Goal: Task Accomplishment & Management: Complete application form

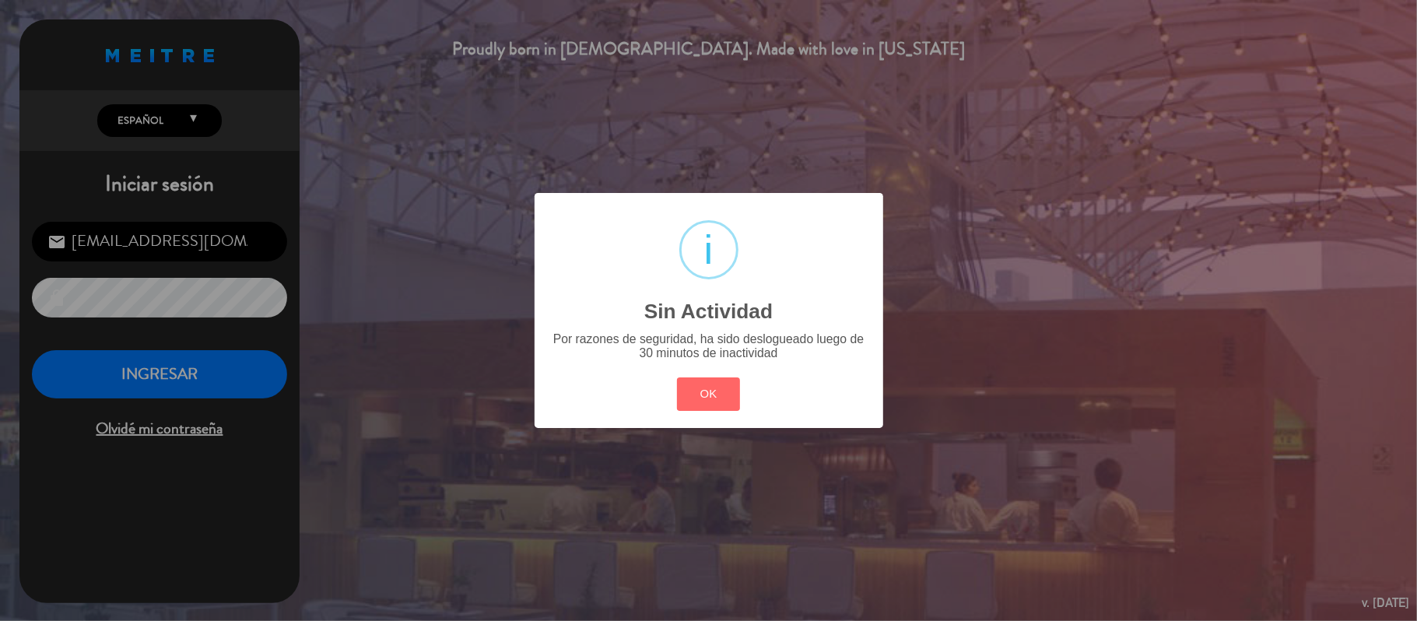
drag, startPoint x: 717, startPoint y: 399, endPoint x: 399, endPoint y: 399, distance: 318.3
click at [714, 399] on button "OK" at bounding box center [708, 393] width 63 height 33
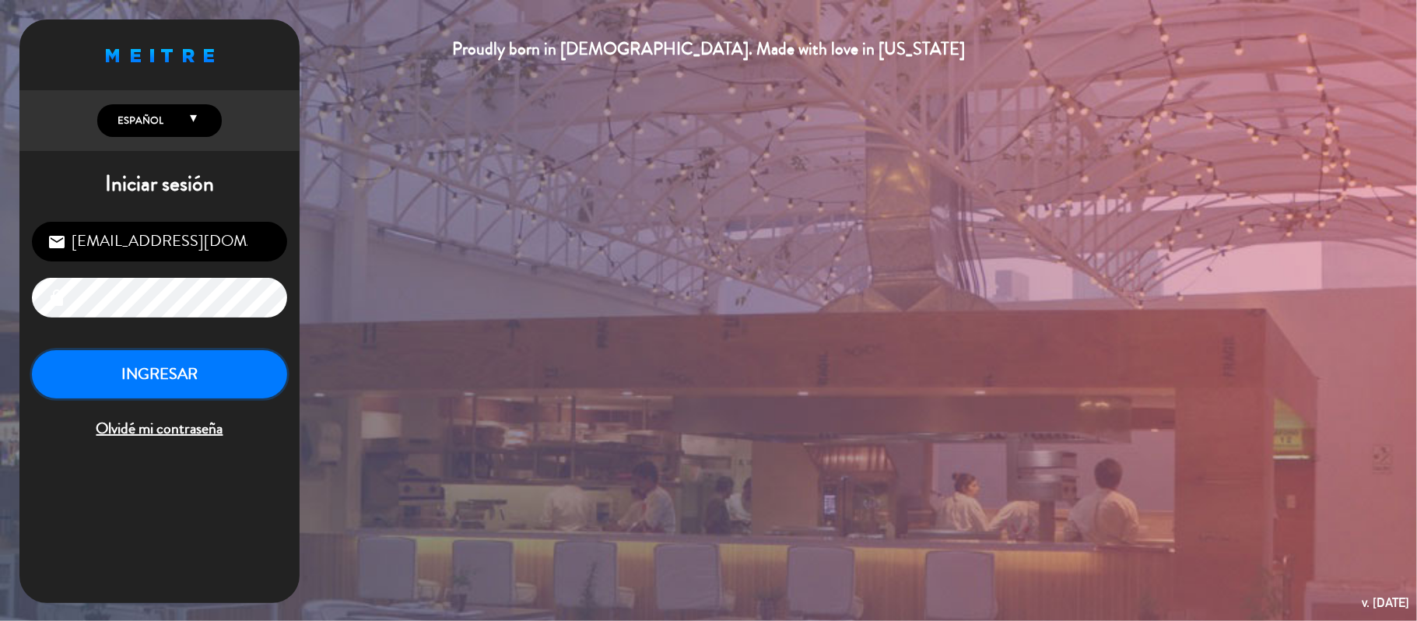
drag, startPoint x: 219, startPoint y: 381, endPoint x: 219, endPoint y: 369, distance: 11.7
click at [219, 370] on button "INGRESAR" at bounding box center [159, 374] width 255 height 49
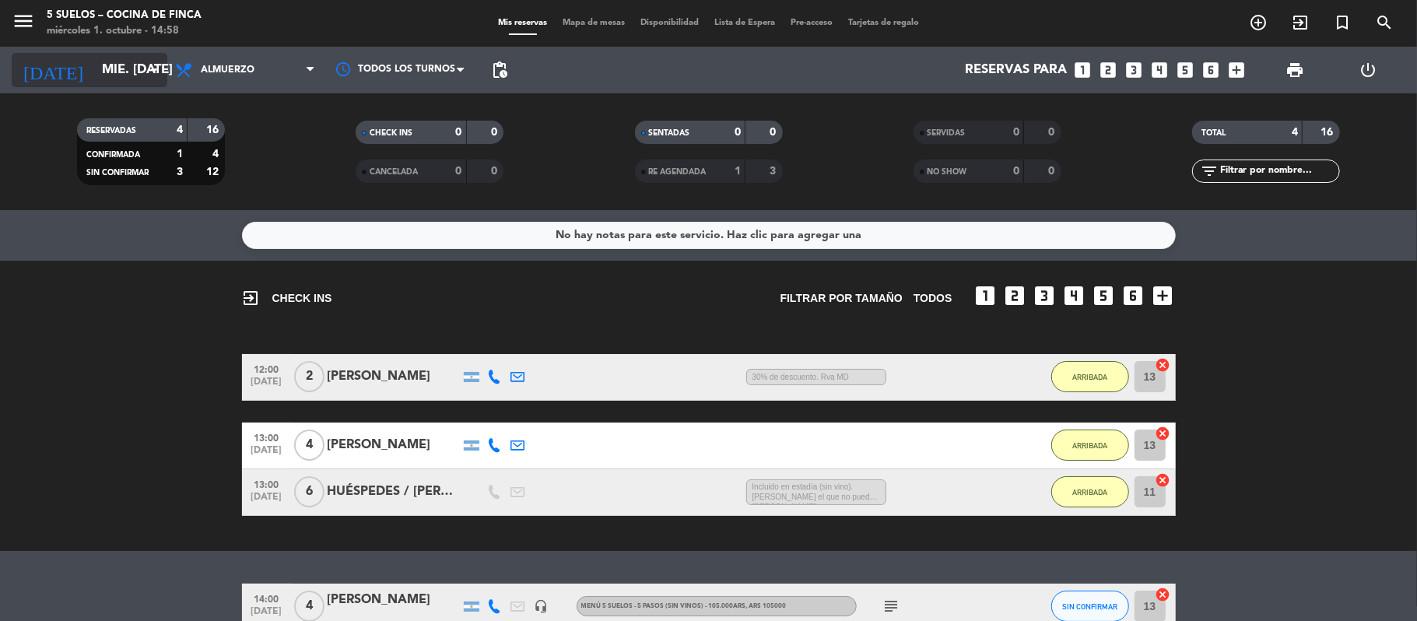
click at [138, 72] on input "mié. [DATE]" at bounding box center [178, 70] width 168 height 30
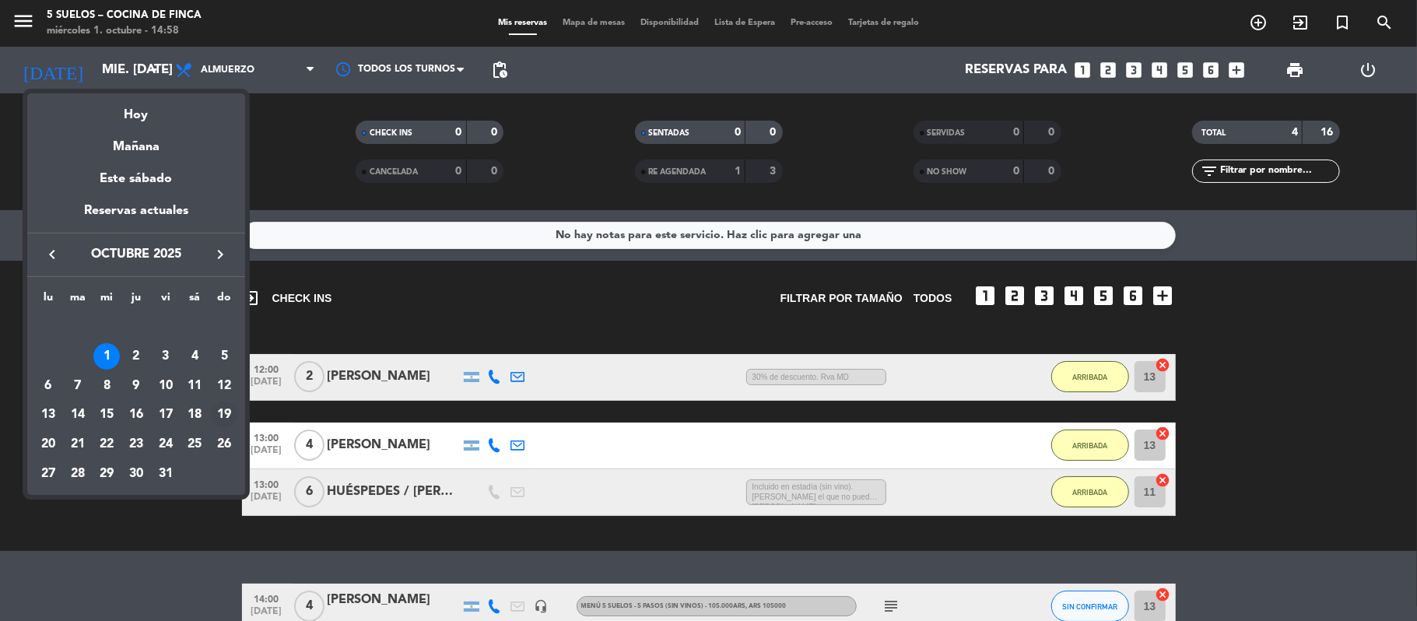
click at [224, 413] on div "19" at bounding box center [224, 415] width 26 height 26
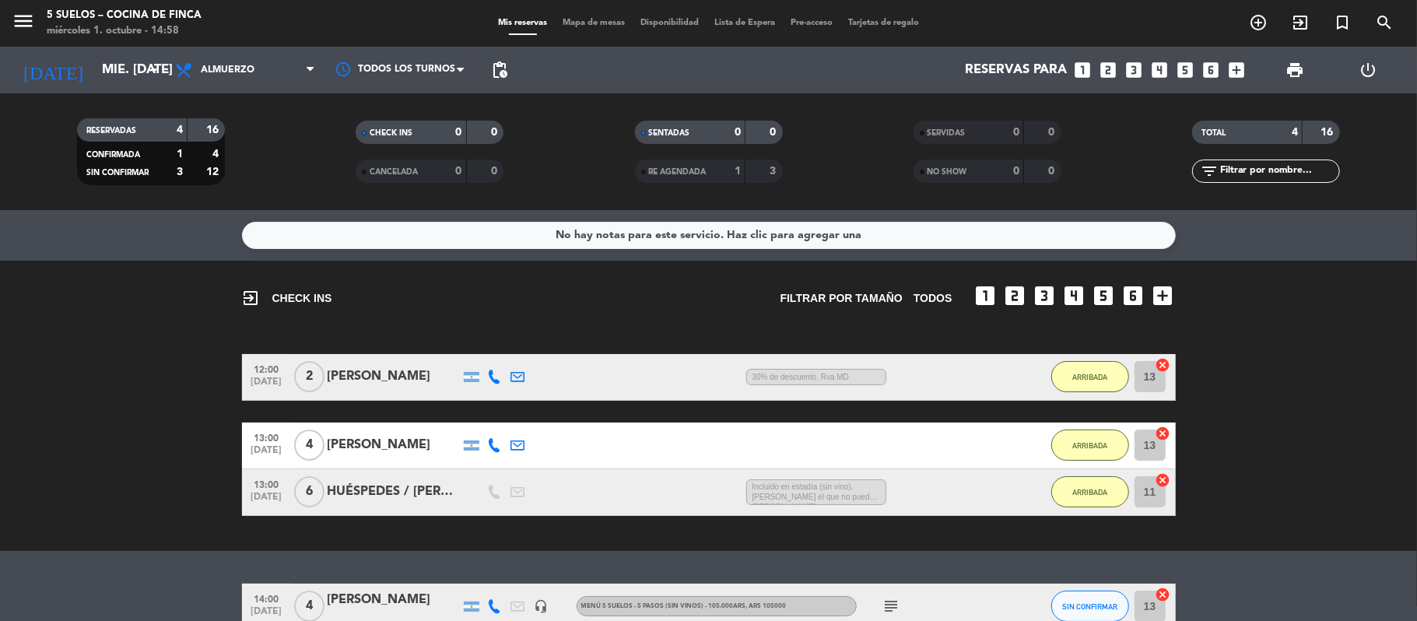
type input "dom. [DATE]"
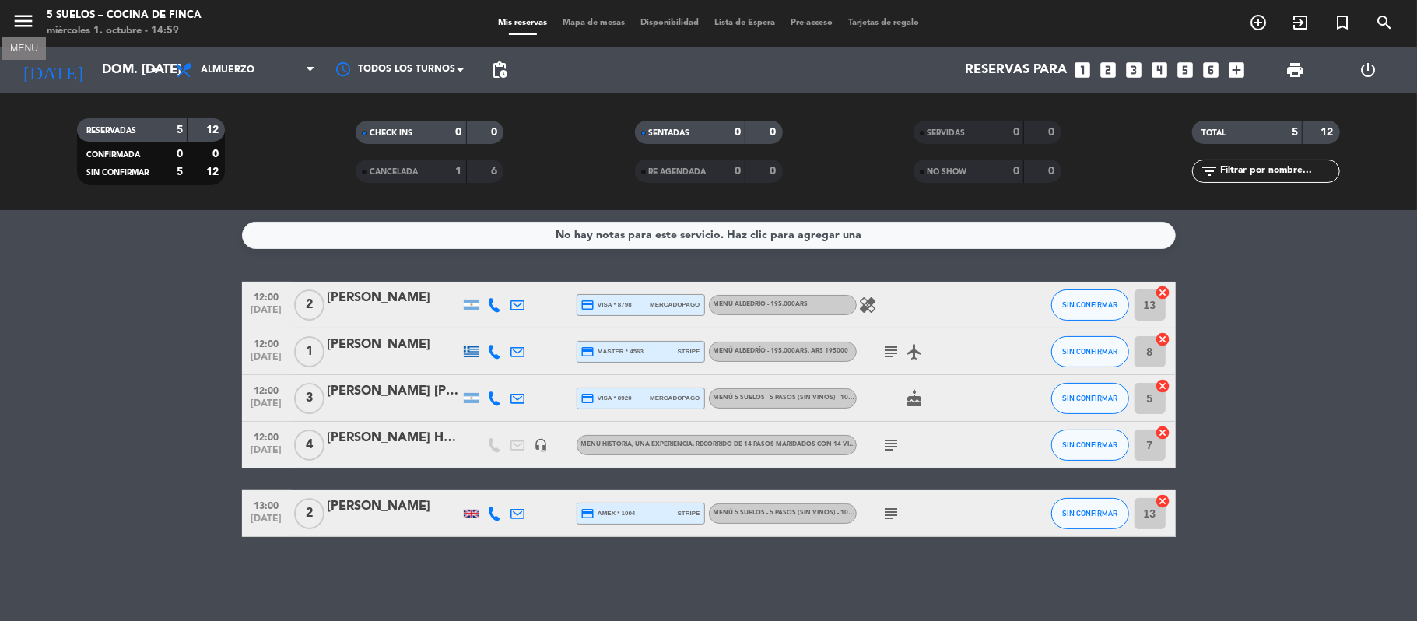
click at [25, 13] on icon "menu" at bounding box center [23, 20] width 23 height 23
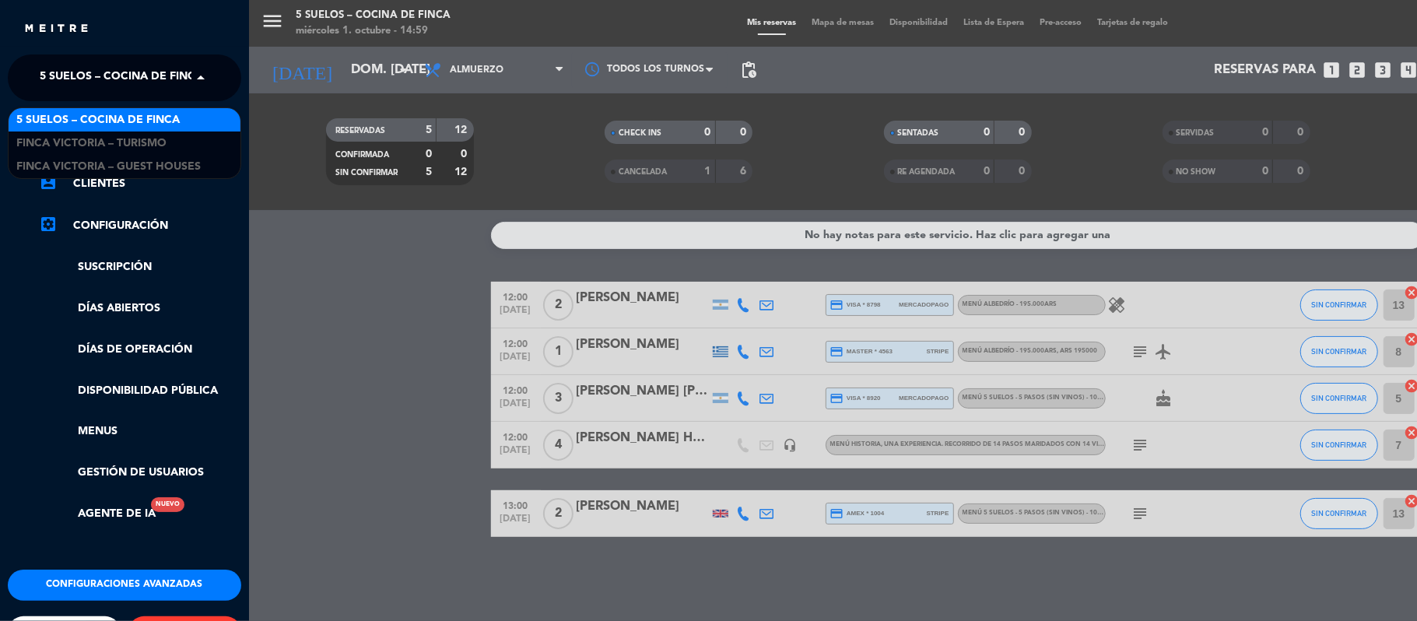
click at [178, 78] on span "5 SUELOS – COCINA DE FINCA" at bounding box center [121, 77] width 163 height 33
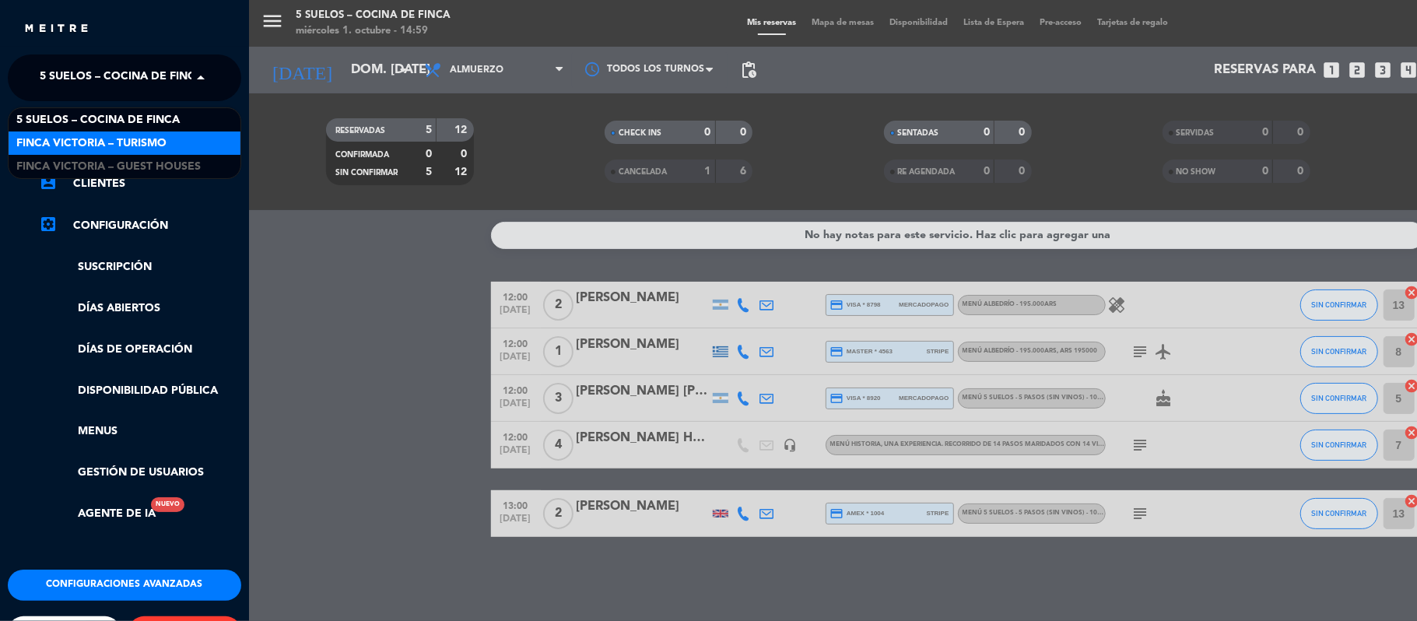
click at [141, 140] on span "FINCA VICTORIA – TURISMO" at bounding box center [91, 144] width 150 height 18
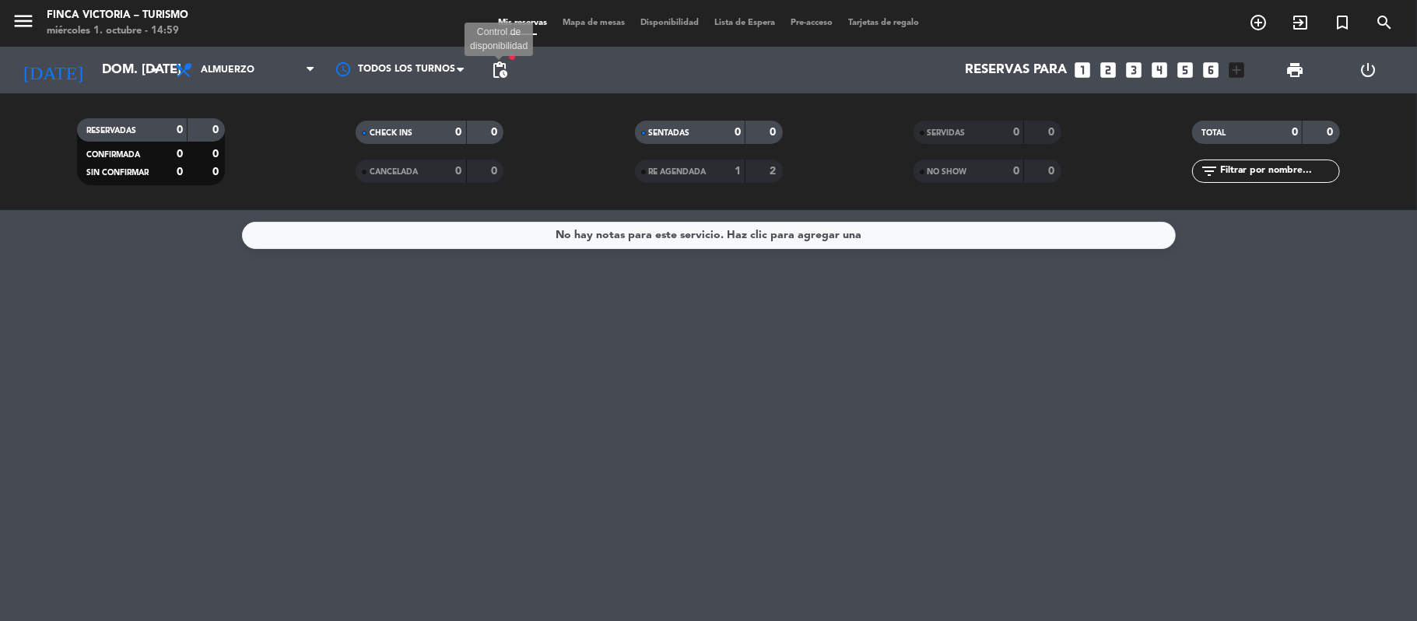
click at [504, 69] on span "pending_actions" at bounding box center [499, 70] width 19 height 19
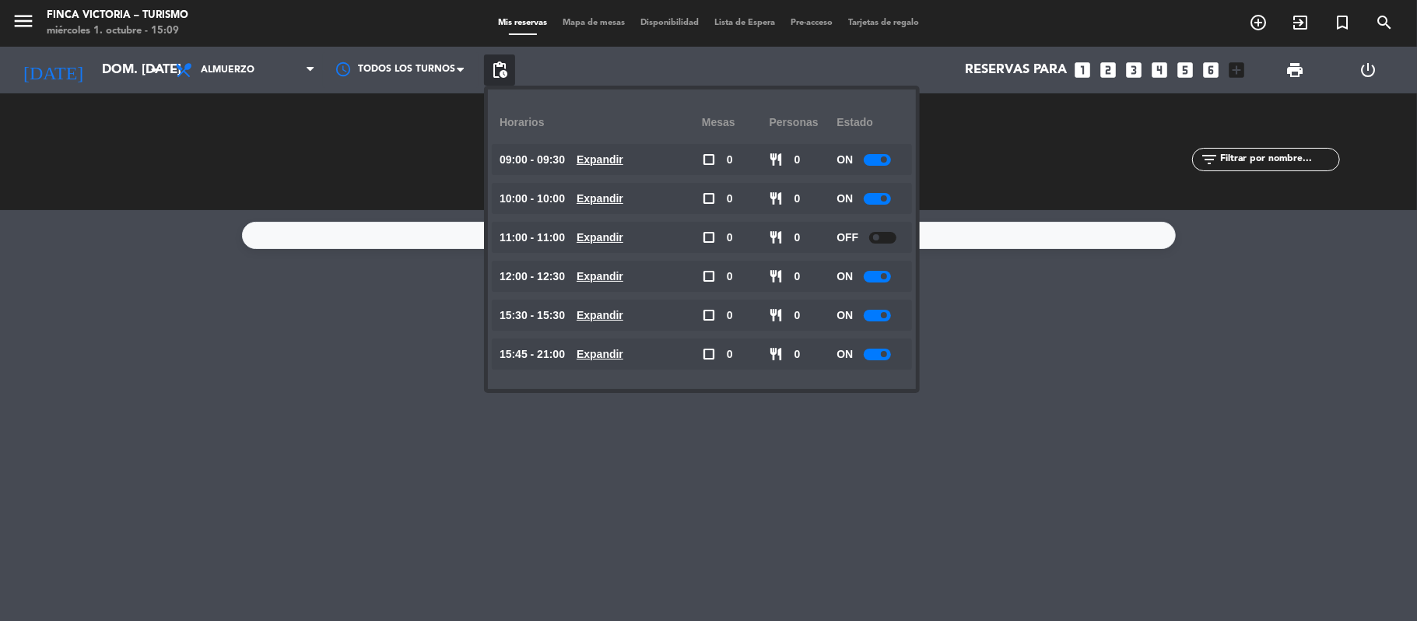
click at [331, 347] on div "No hay notas para este servicio. Haz clic para agregar una" at bounding box center [708, 415] width 1417 height 411
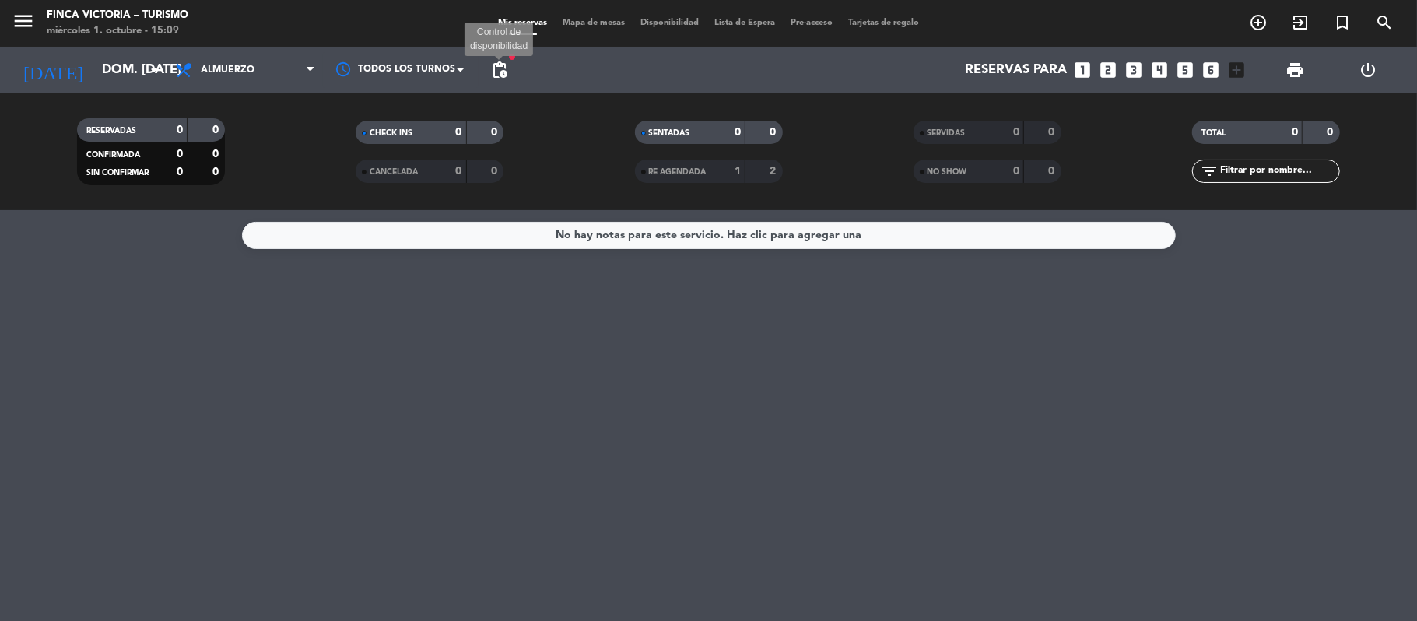
click at [502, 65] on span "pending_actions" at bounding box center [499, 70] width 19 height 19
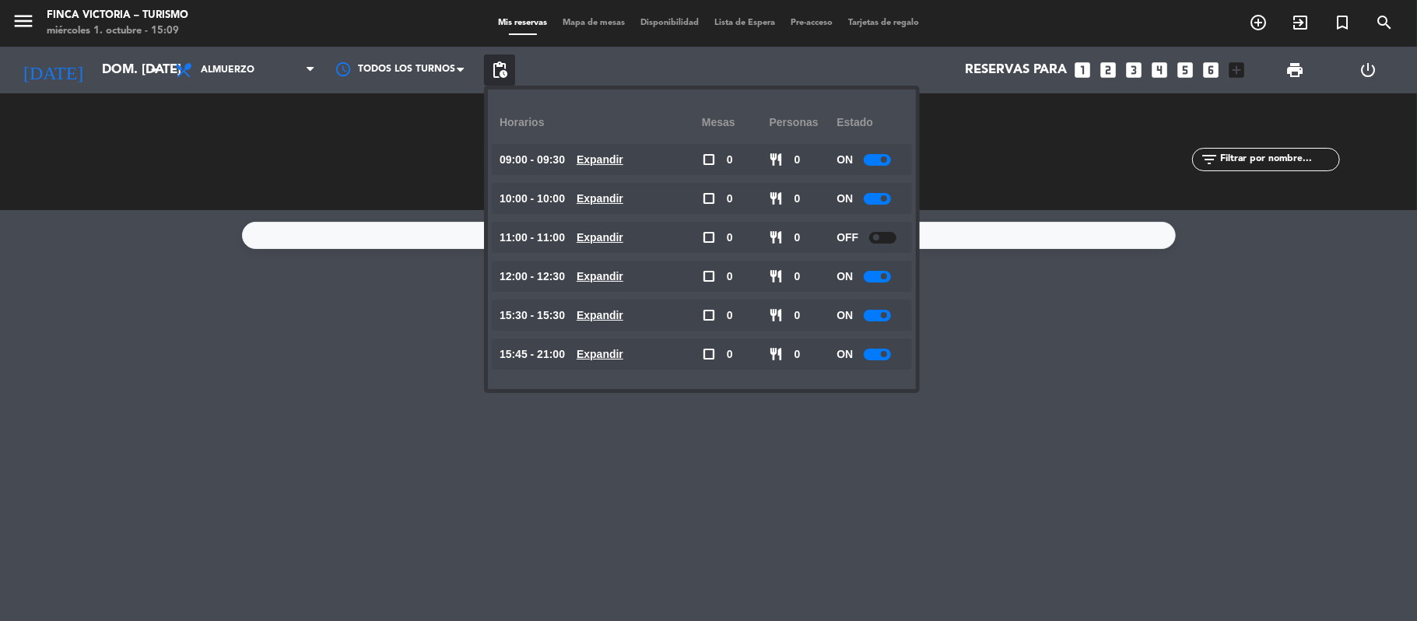
click at [506, 447] on div "No hay notas para este servicio. Haz clic para agregar una" at bounding box center [708, 415] width 1417 height 411
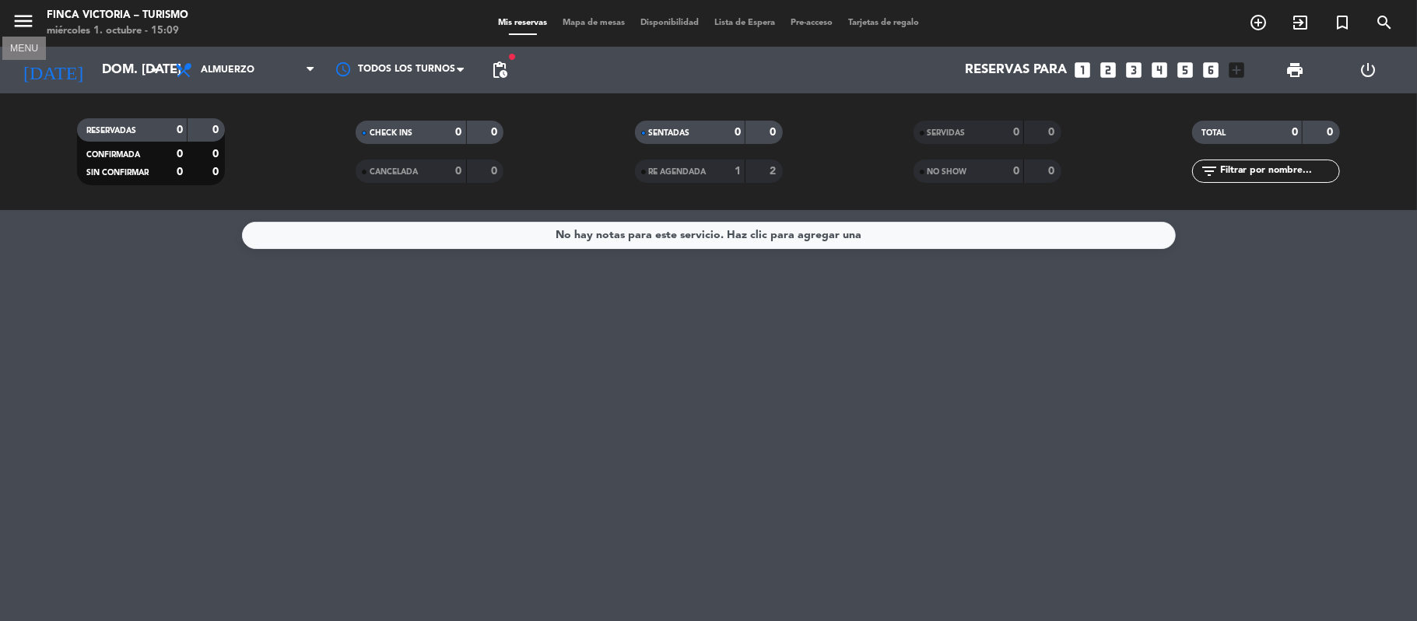
click at [22, 11] on icon "menu" at bounding box center [23, 20] width 23 height 23
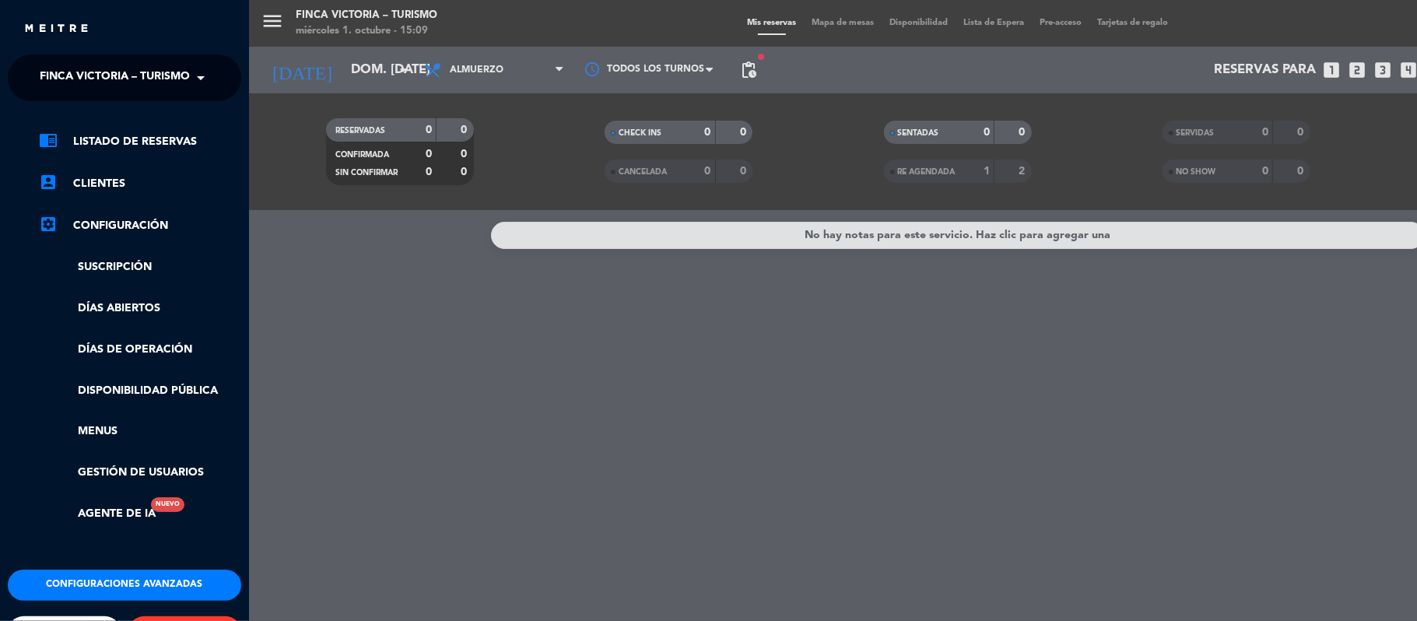
click at [202, 78] on span at bounding box center [204, 77] width 26 height 33
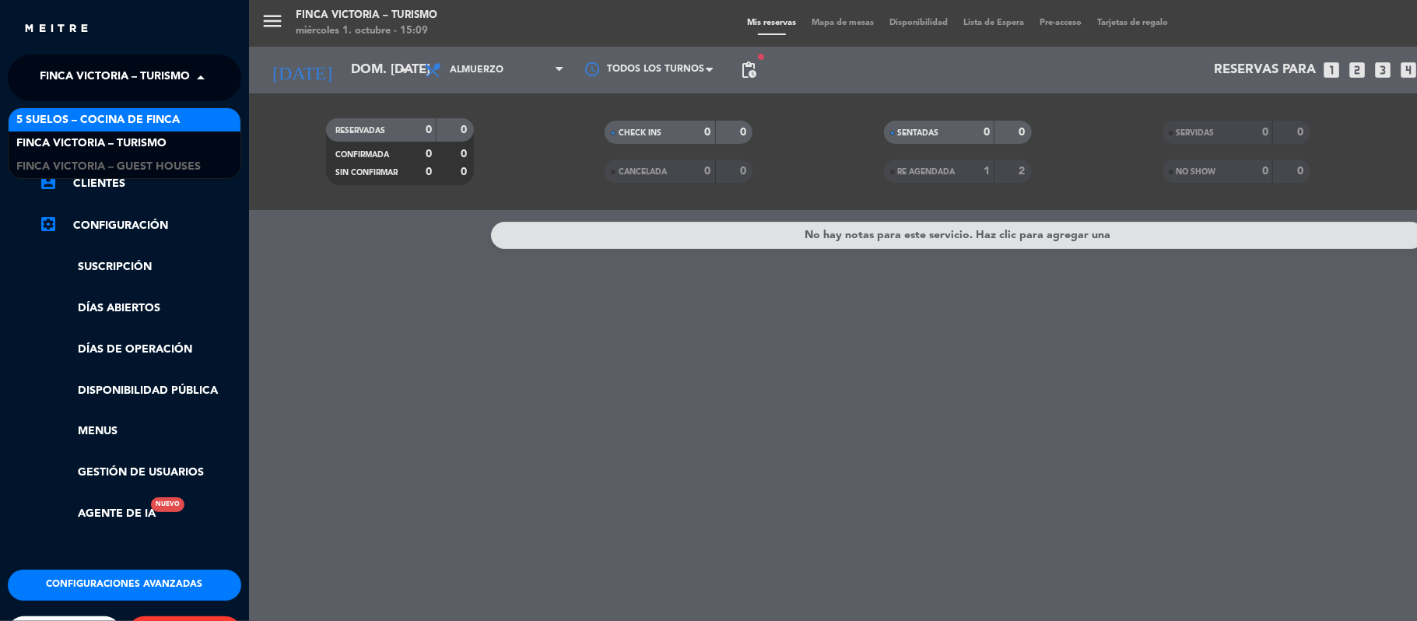
click at [144, 113] on span "5 SUELOS – COCINA DE FINCA" at bounding box center [97, 120] width 163 height 18
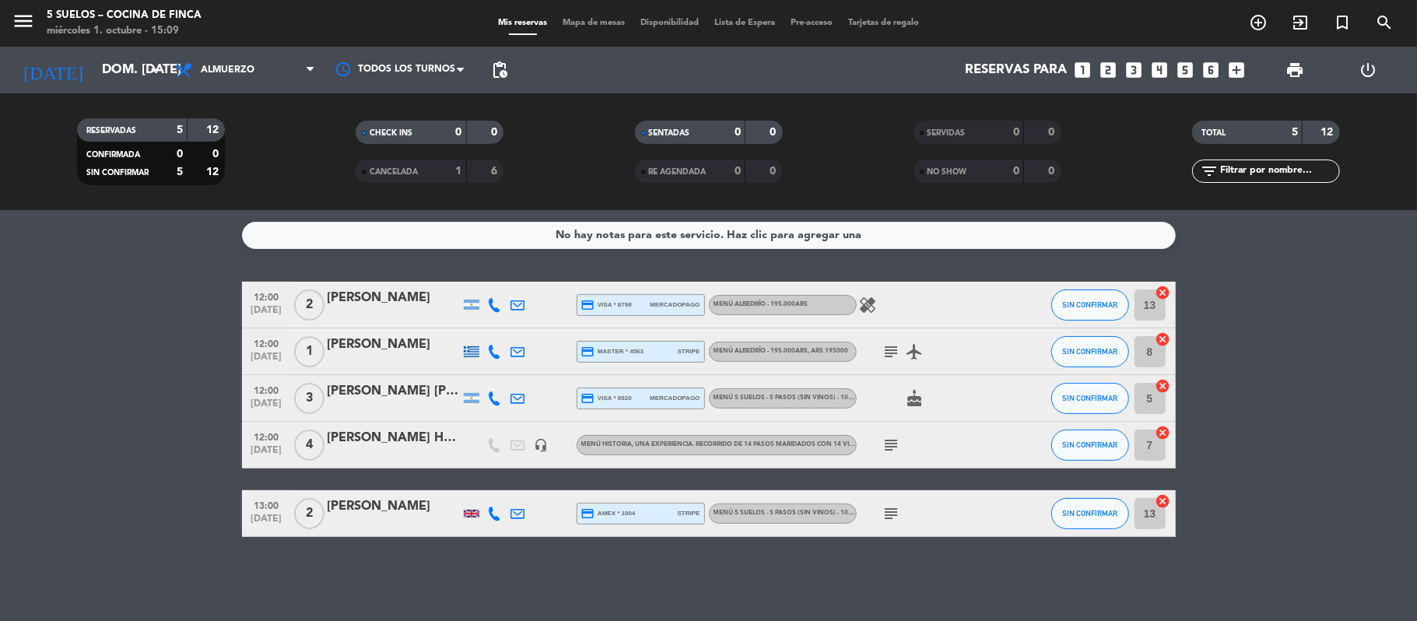
click at [371, 511] on div "[PERSON_NAME]" at bounding box center [394, 507] width 132 height 20
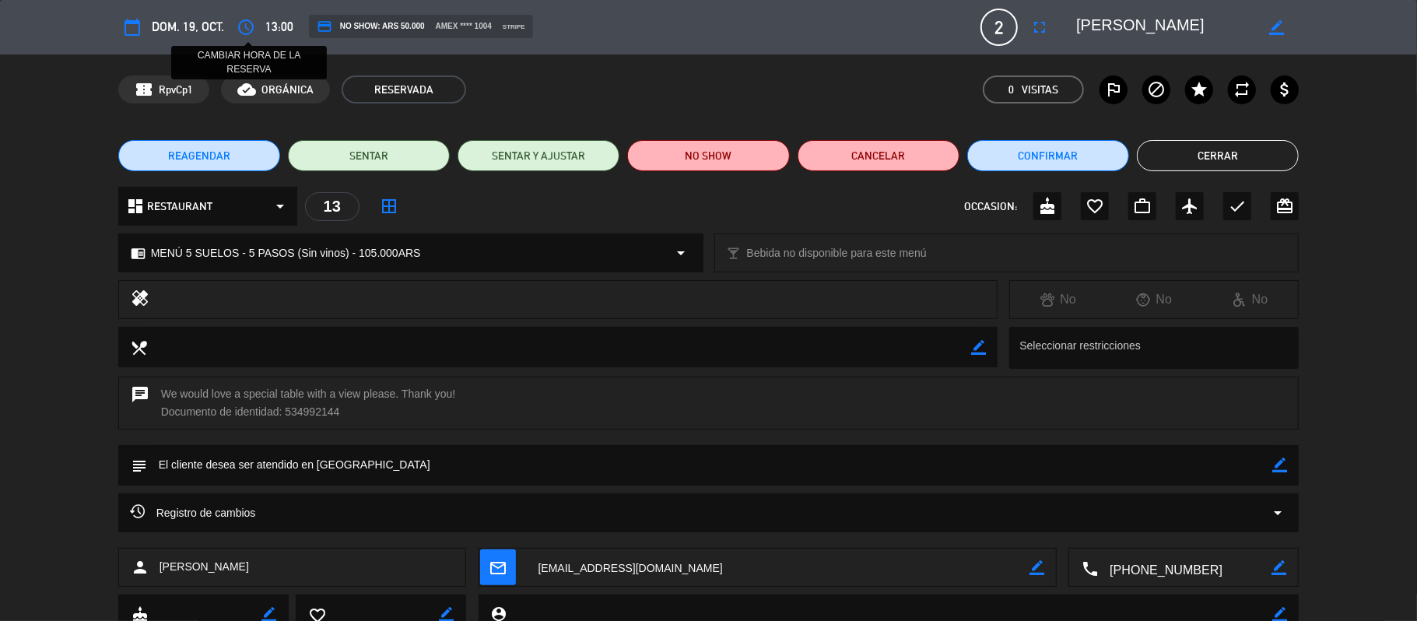
click at [243, 26] on icon "access_time" at bounding box center [246, 27] width 19 height 19
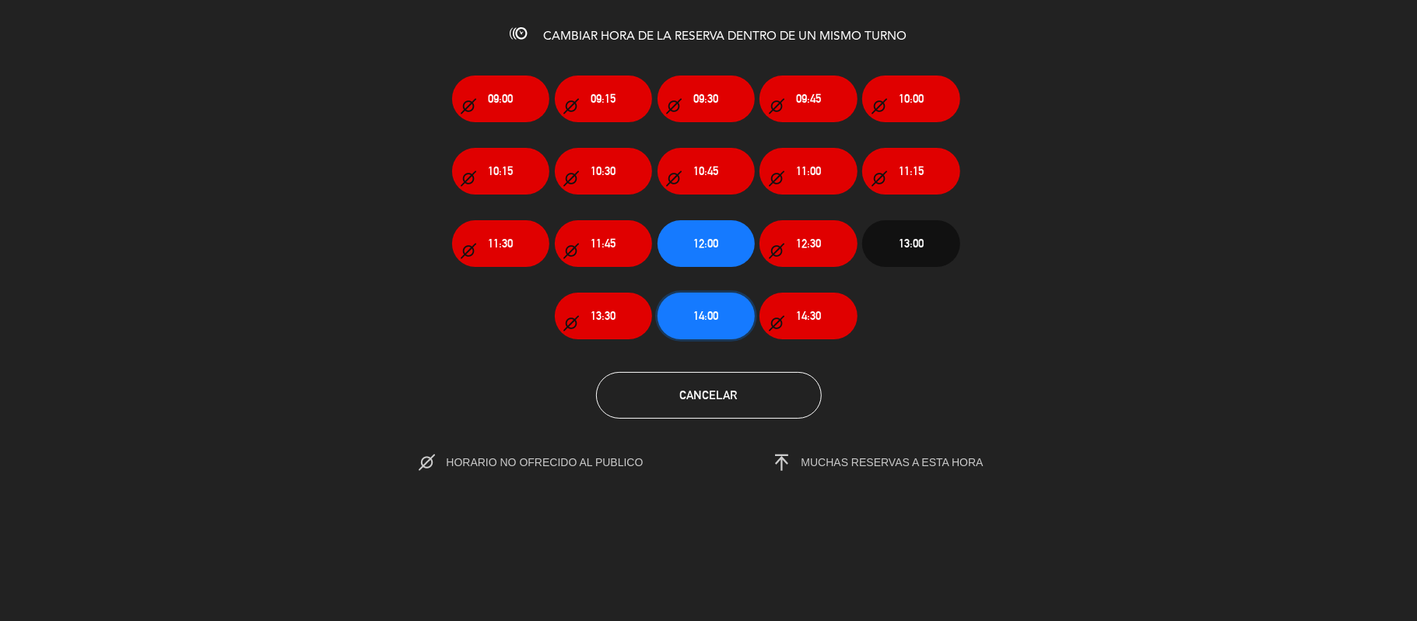
click at [701, 316] on span "14:00" at bounding box center [705, 316] width 25 height 18
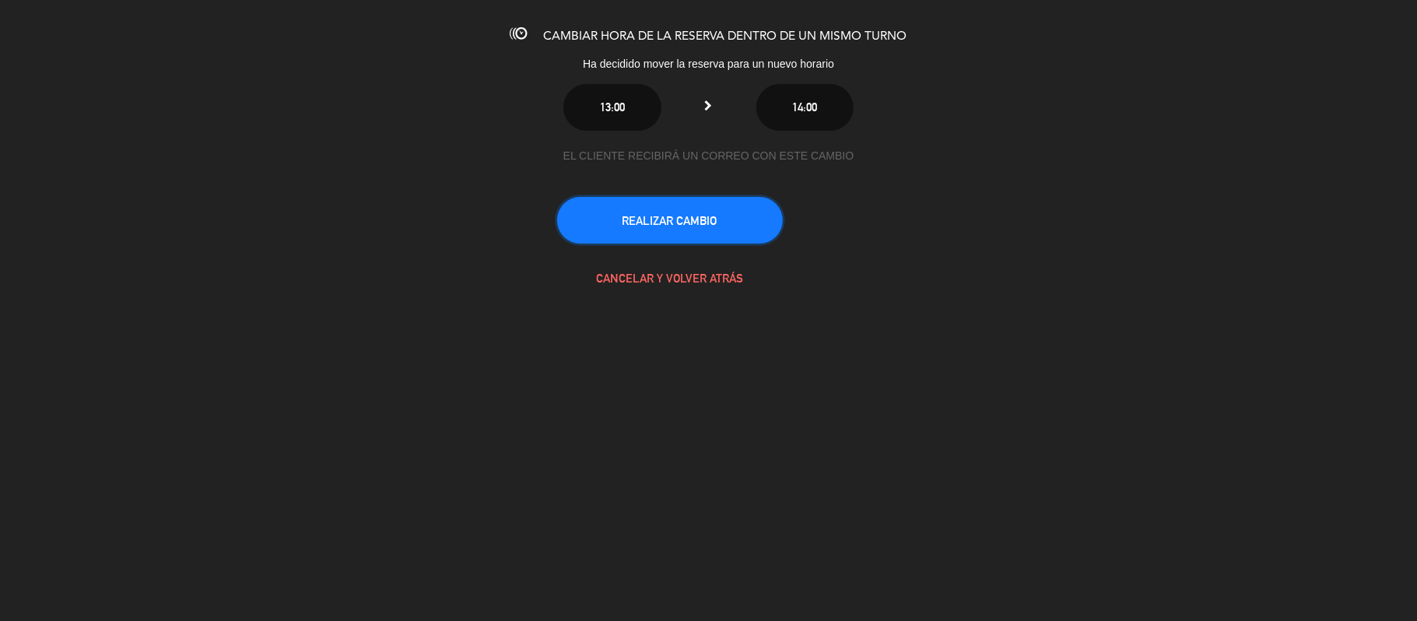
click at [679, 228] on button "REALIZAR CAMBIO" at bounding box center [670, 220] width 226 height 47
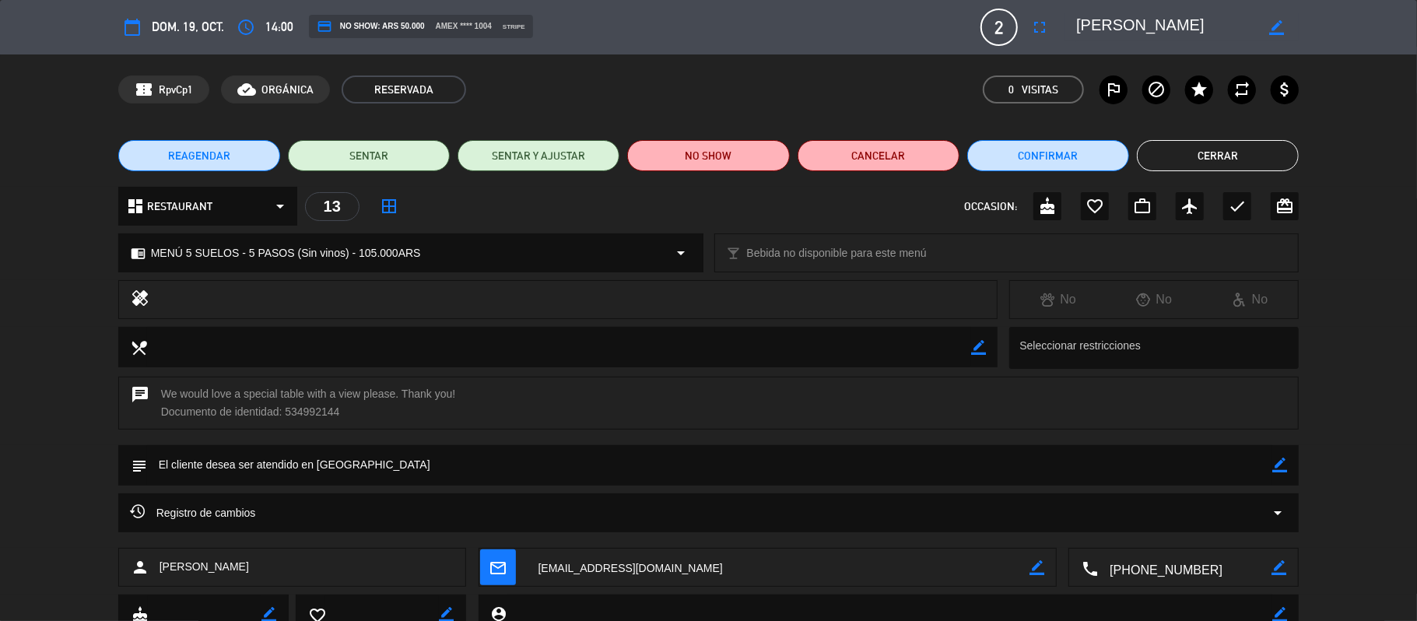
click at [1236, 156] on button "Cerrar" at bounding box center [1218, 155] width 162 height 31
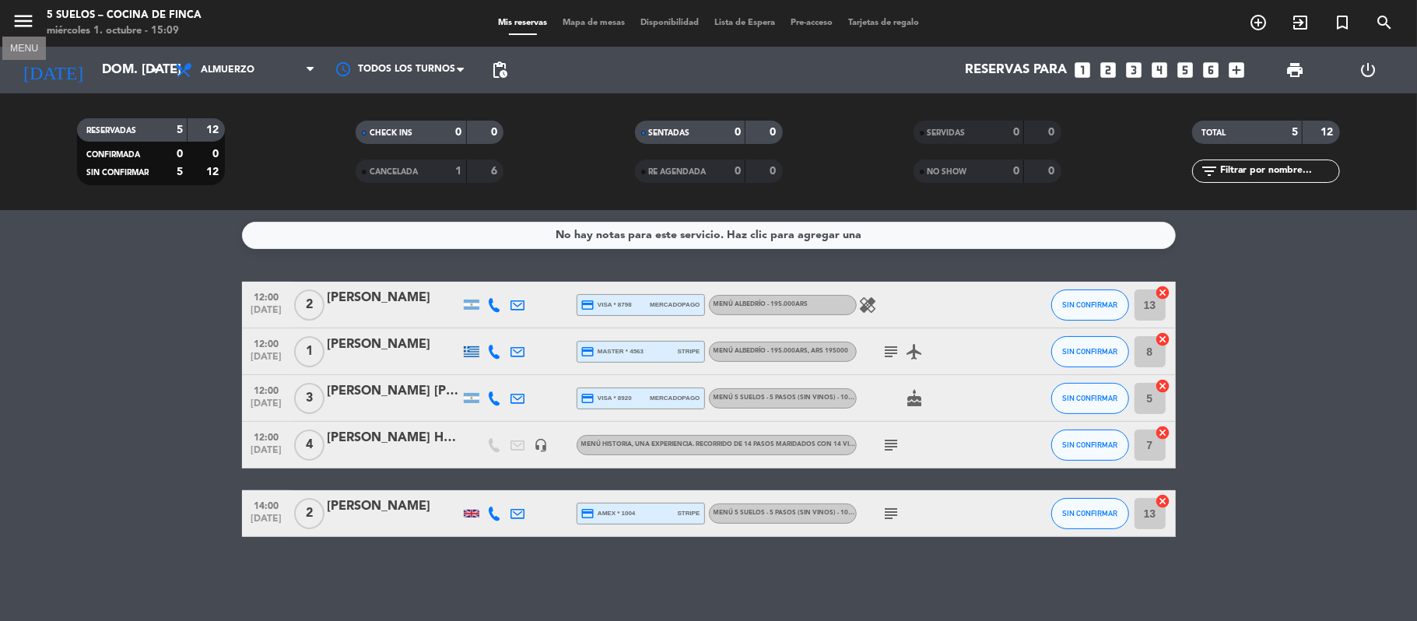
click at [16, 14] on icon "menu" at bounding box center [23, 20] width 23 height 23
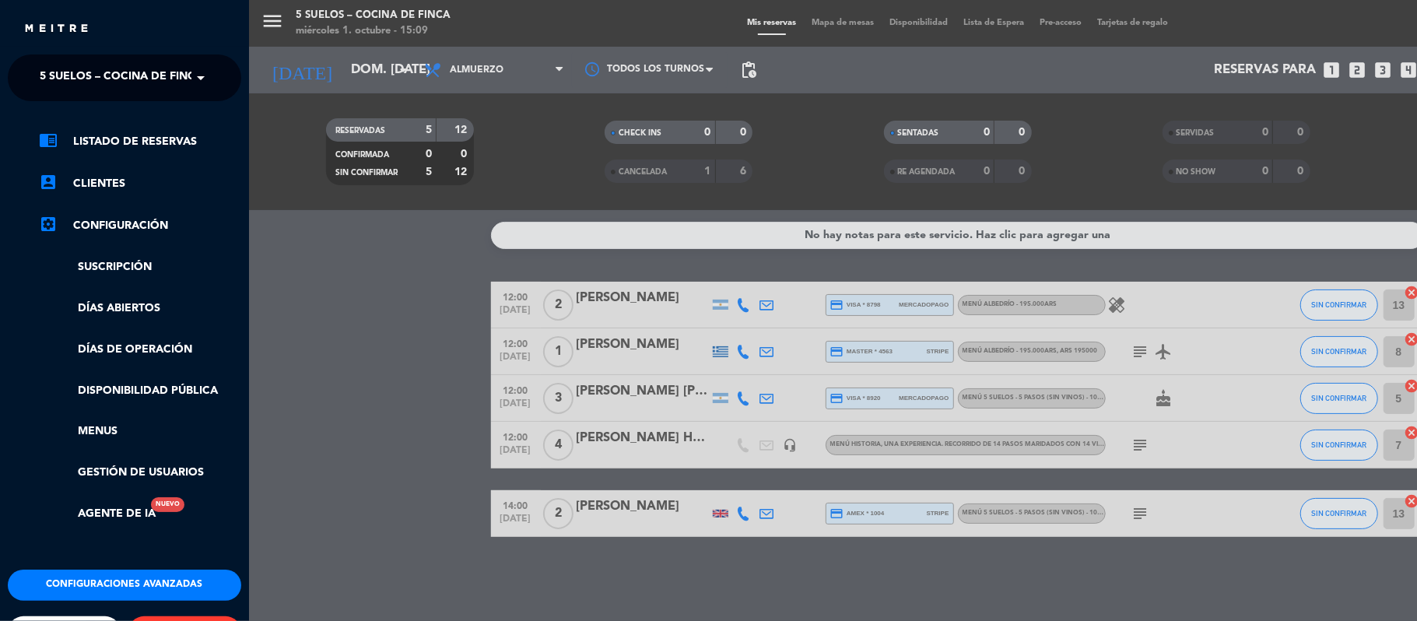
click at [195, 78] on span at bounding box center [204, 77] width 26 height 33
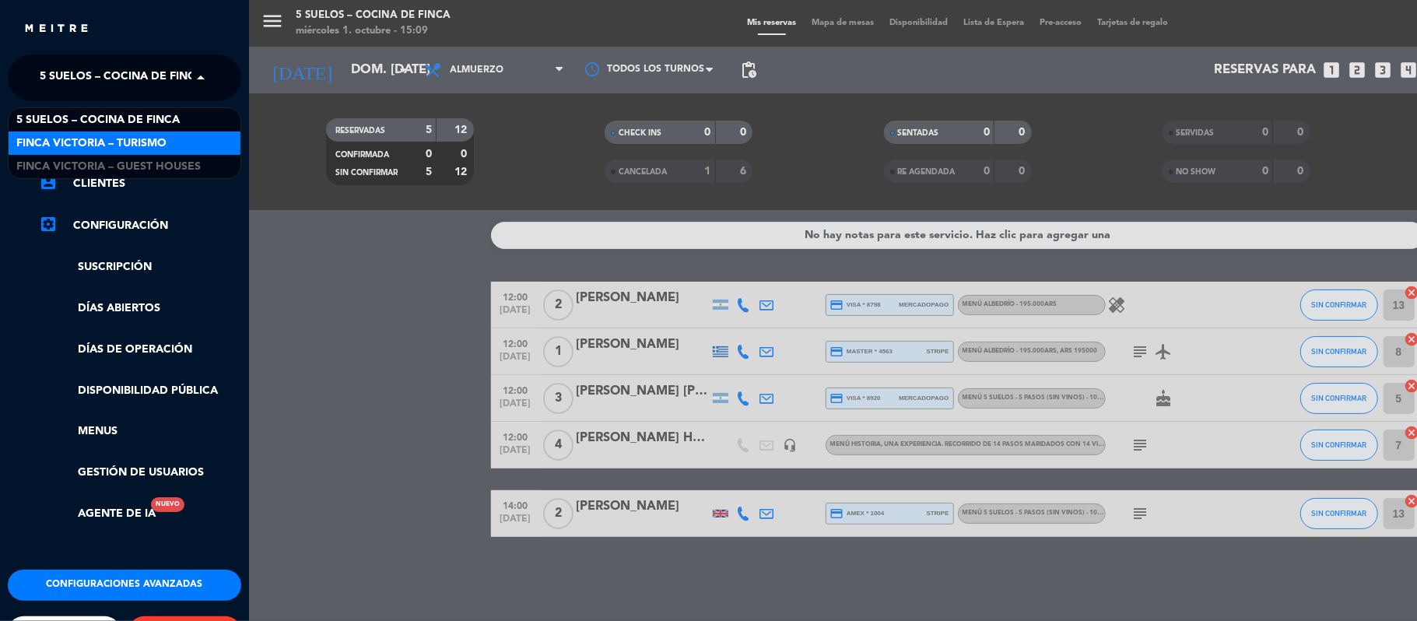
click at [150, 146] on span "FINCA VICTORIA – TURISMO" at bounding box center [91, 144] width 150 height 18
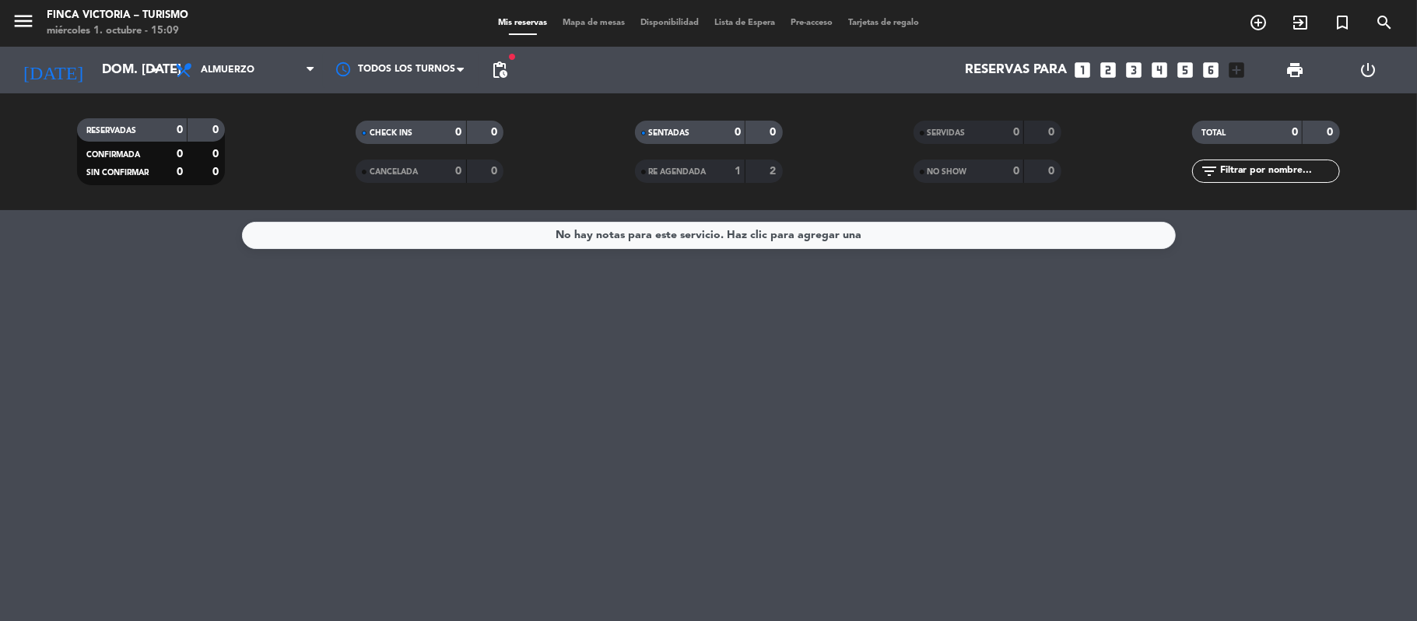
click at [1111, 65] on icon "looks_two" at bounding box center [1109, 70] width 20 height 20
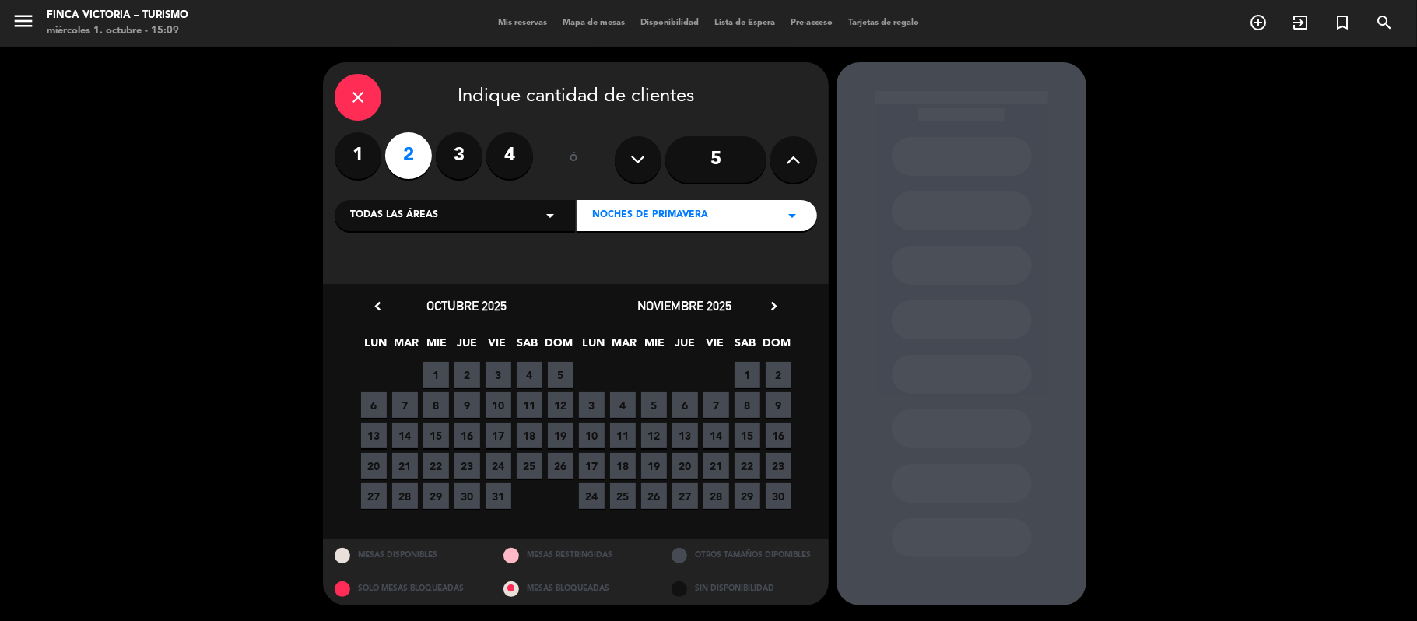
click at [346, 94] on div "close" at bounding box center [358, 97] width 47 height 47
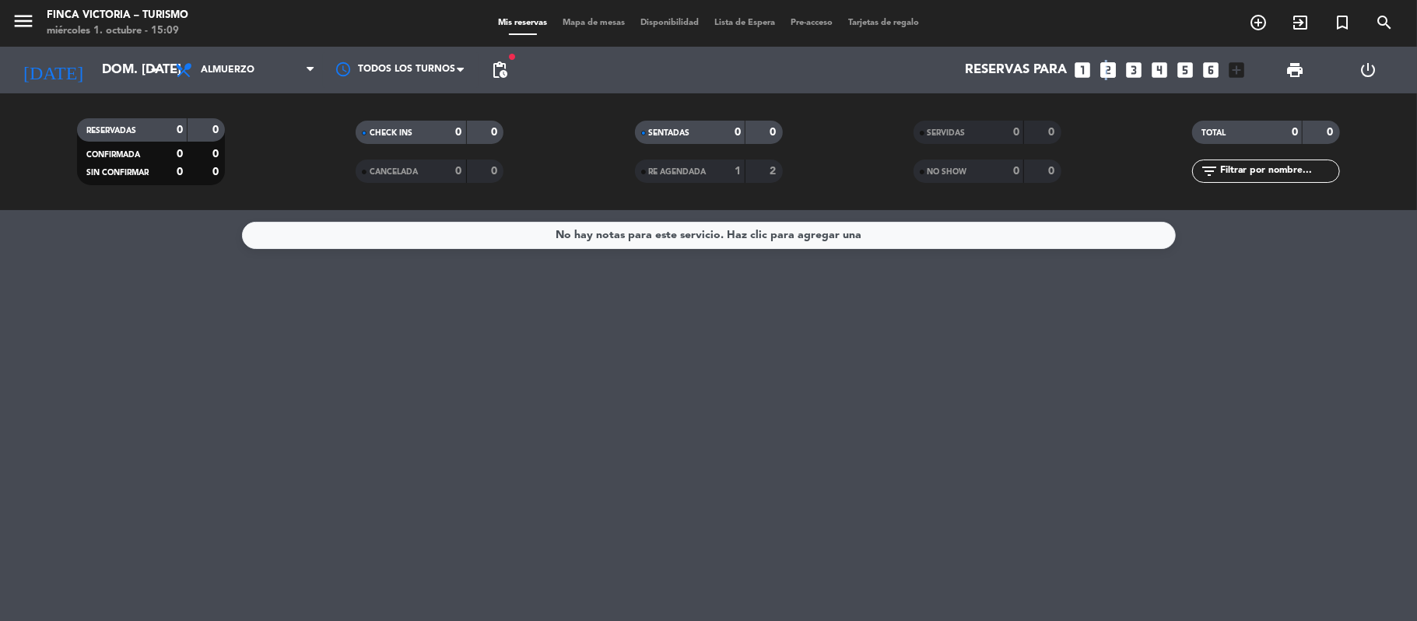
click at [1105, 69] on icon "looks_two" at bounding box center [1109, 70] width 20 height 20
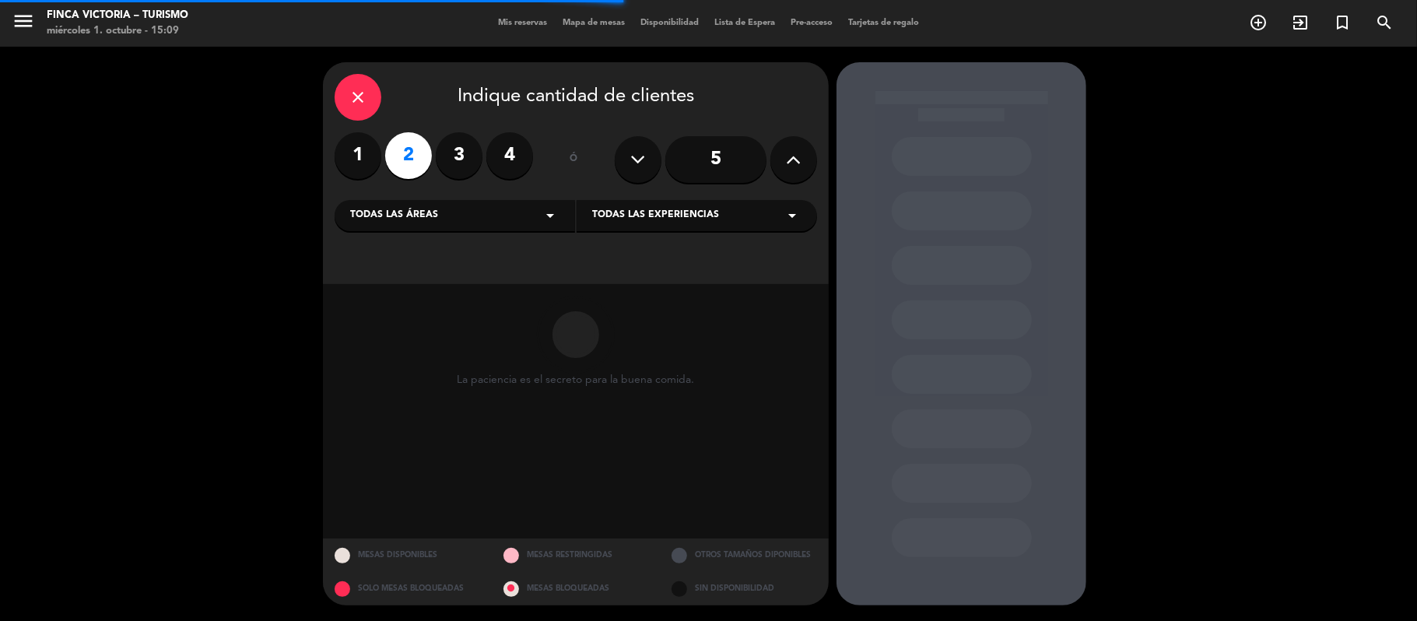
click at [548, 215] on icon "arrow_drop_down" at bounding box center [550, 215] width 19 height 19
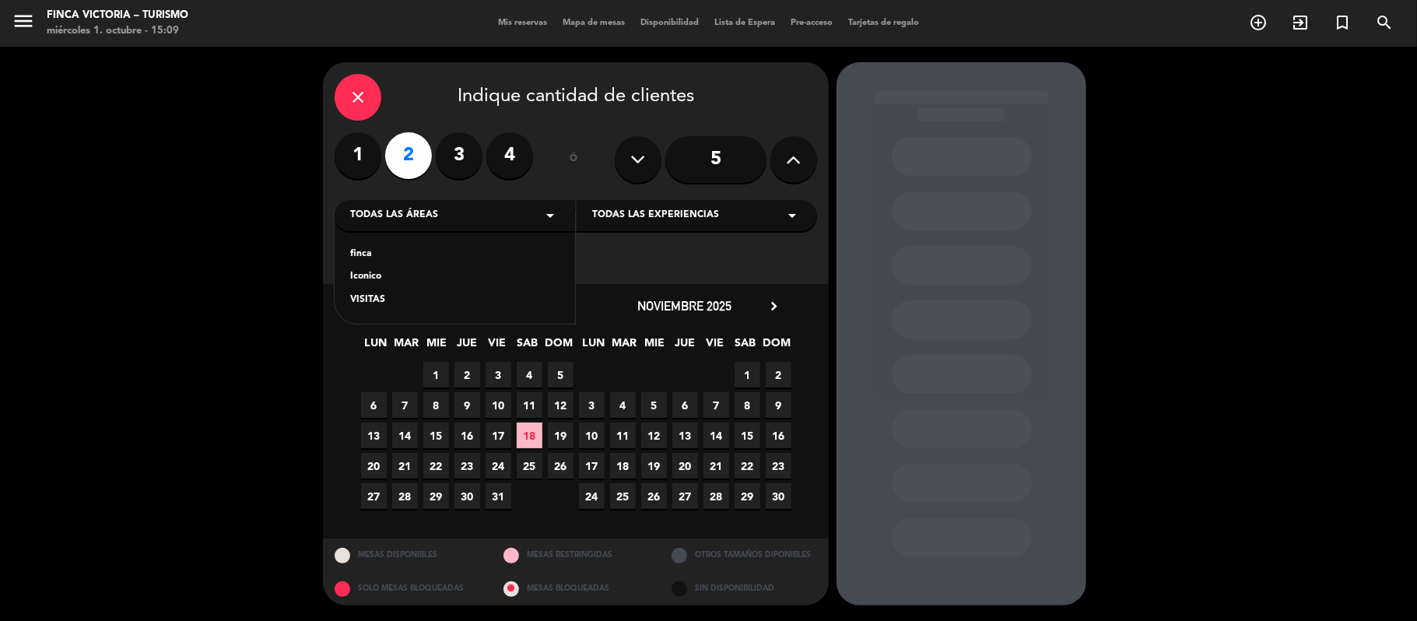
drag, startPoint x: 362, startPoint y: 253, endPoint x: 384, endPoint y: 249, distance: 22.1
click at [363, 251] on div "finca" at bounding box center [454, 255] width 209 height 16
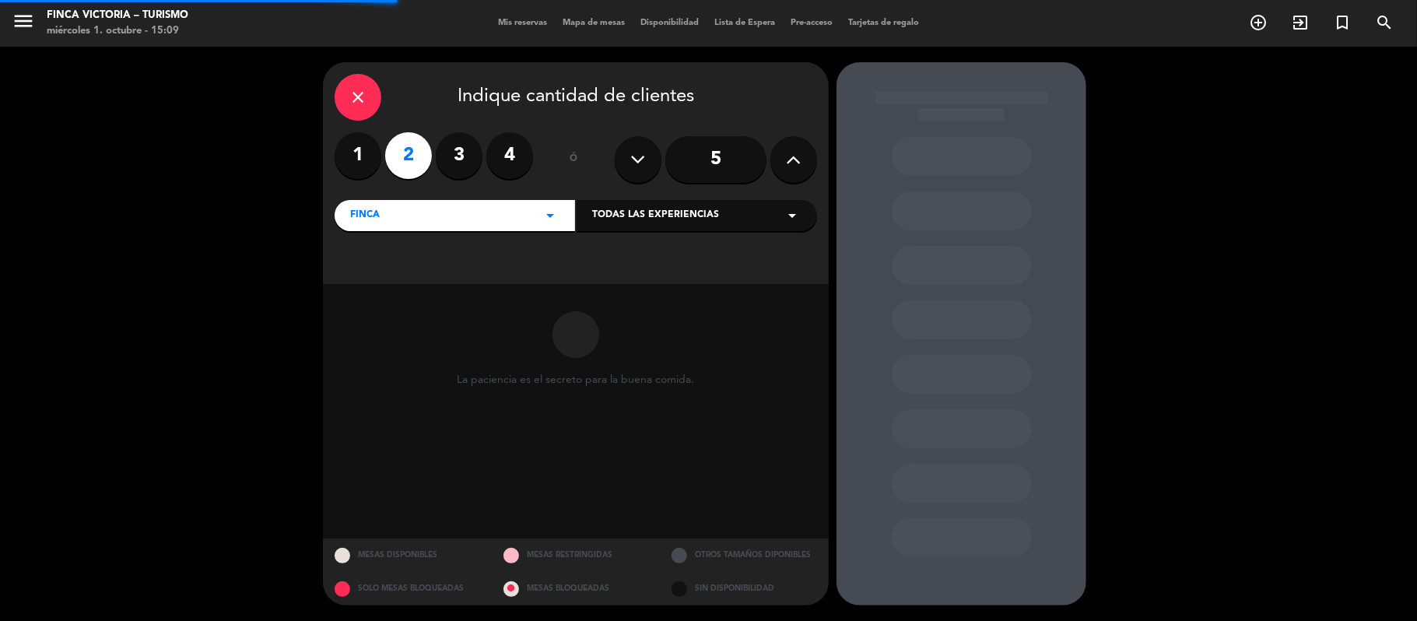
click at [679, 210] on span "Todas las experiencias" at bounding box center [655, 216] width 127 height 16
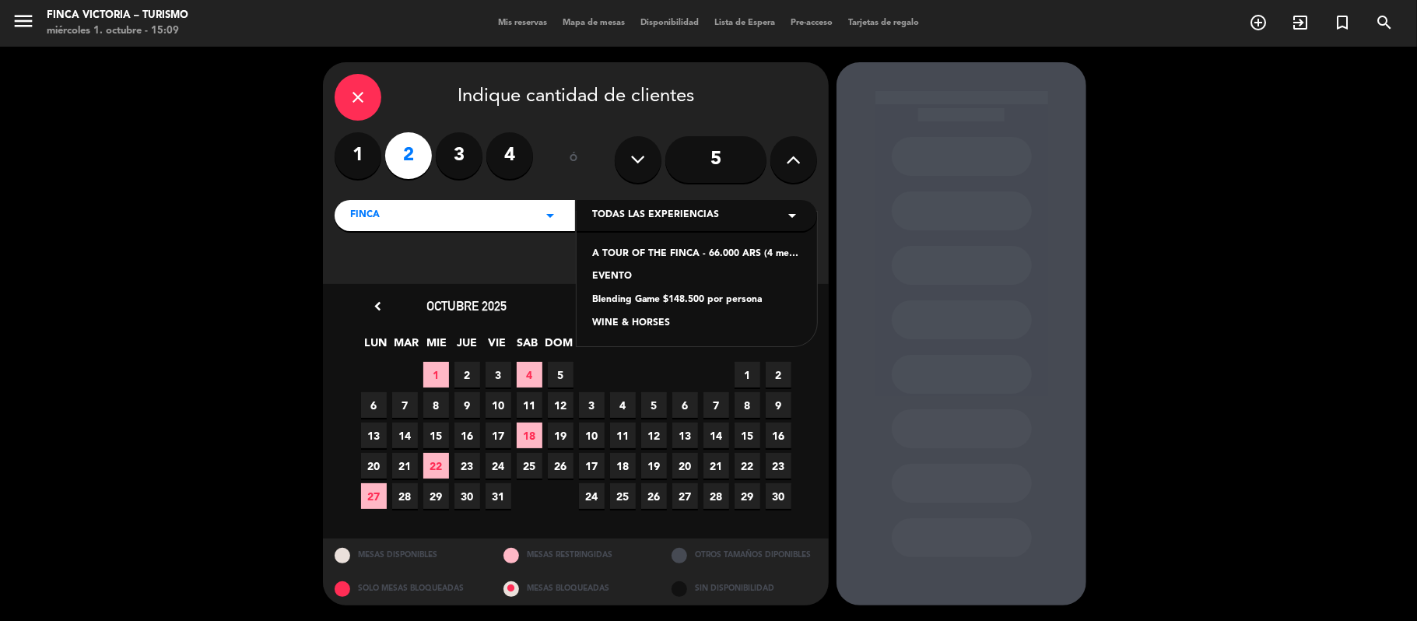
click at [637, 252] on div "A TOUR OF THE FINCA - 66.000 ARS (4 medium and high range wines, organic and na…" at bounding box center [696, 255] width 209 height 16
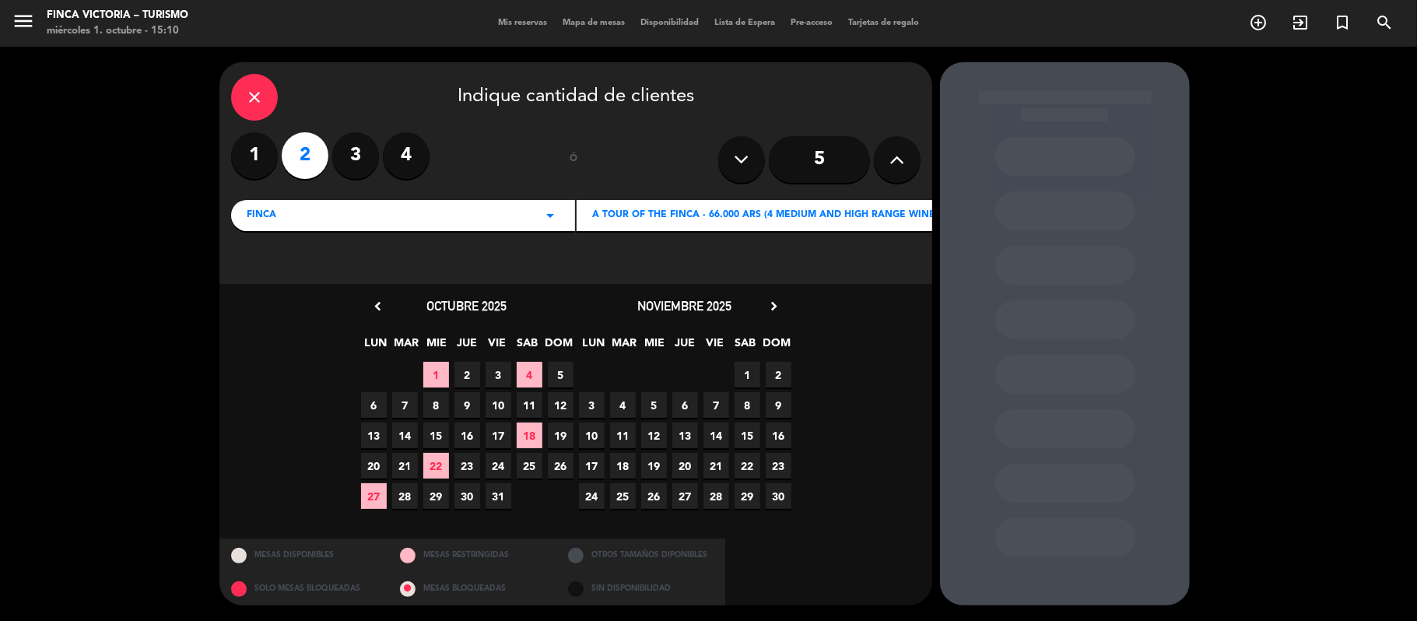
click at [560, 437] on span "19" at bounding box center [561, 436] width 26 height 26
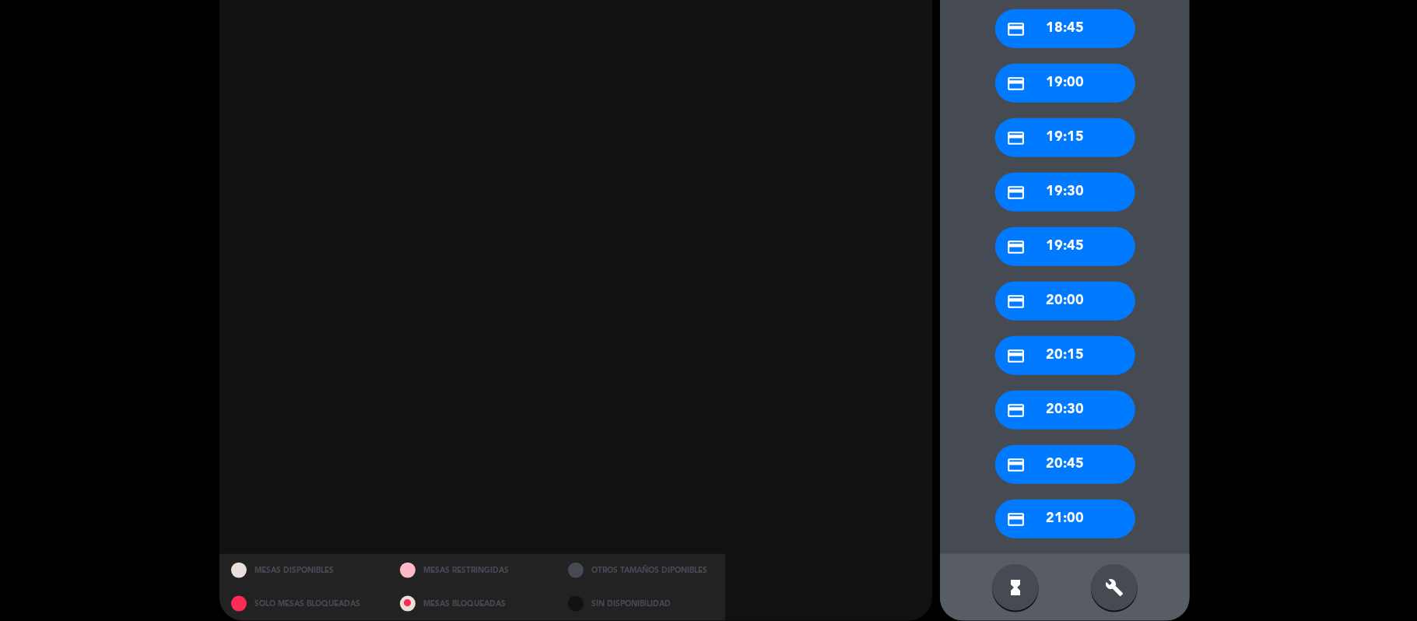
scroll to position [1040, 0]
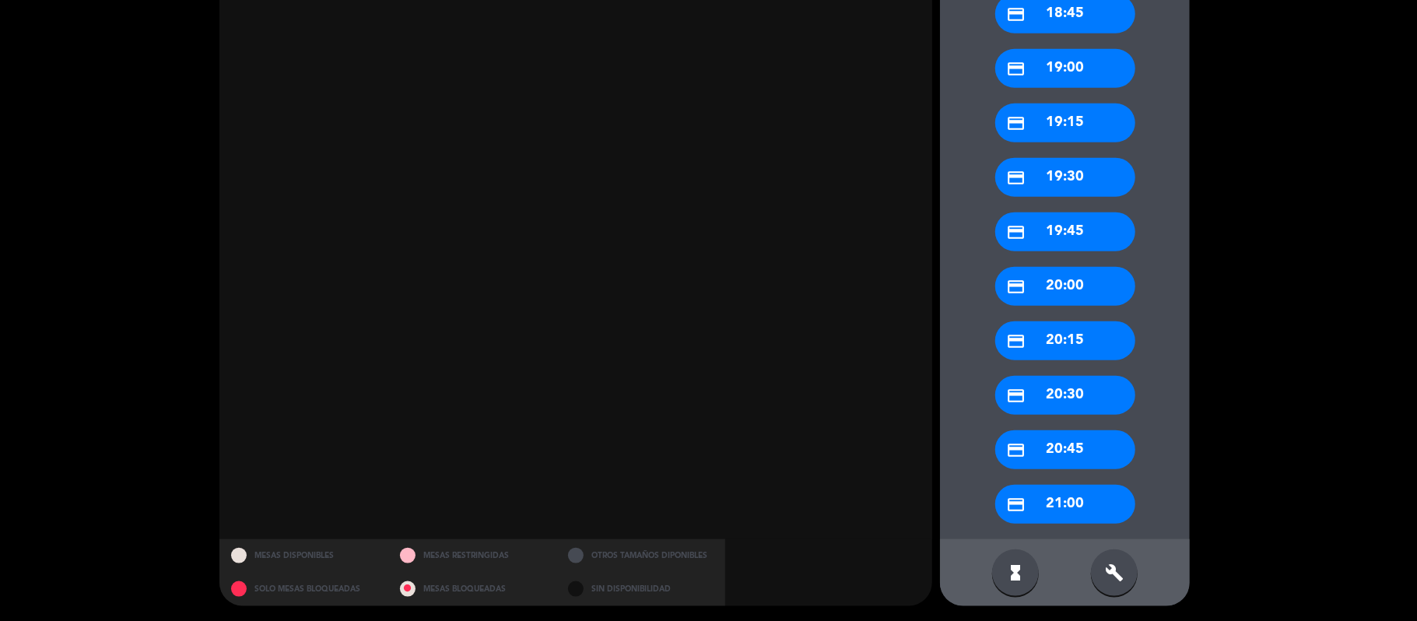
click at [1109, 557] on div "build" at bounding box center [1114, 572] width 47 height 47
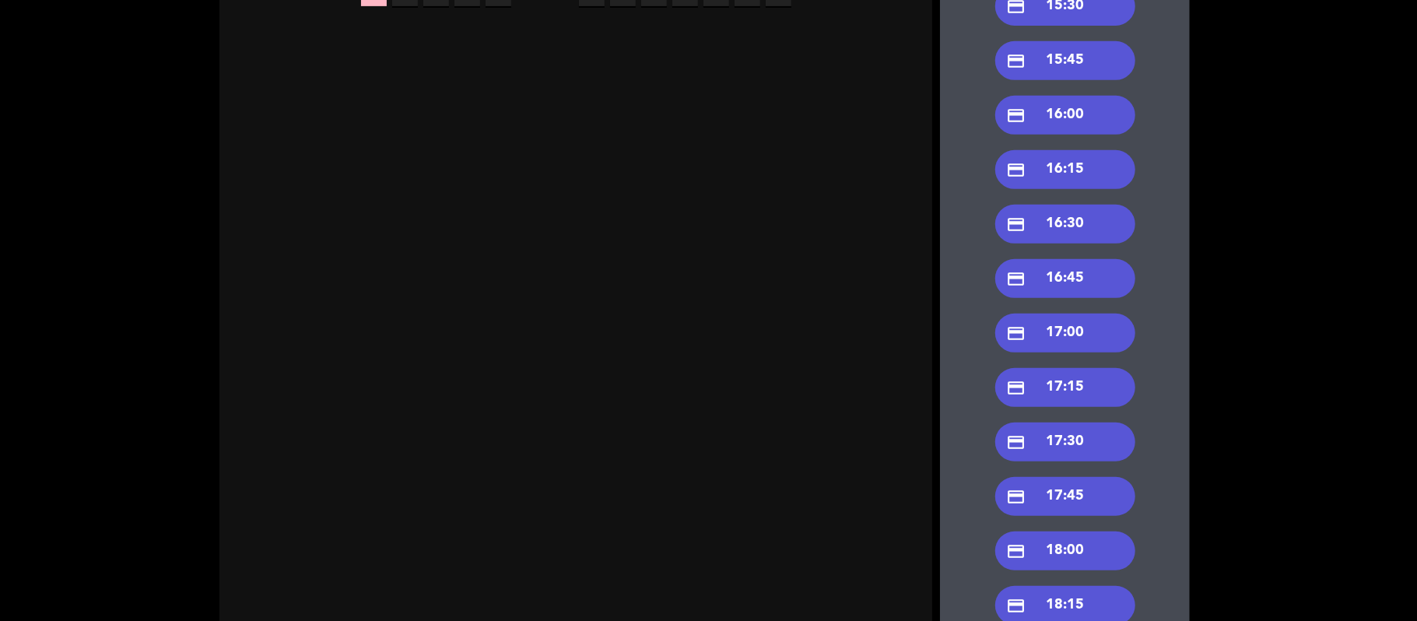
scroll to position [313, 0]
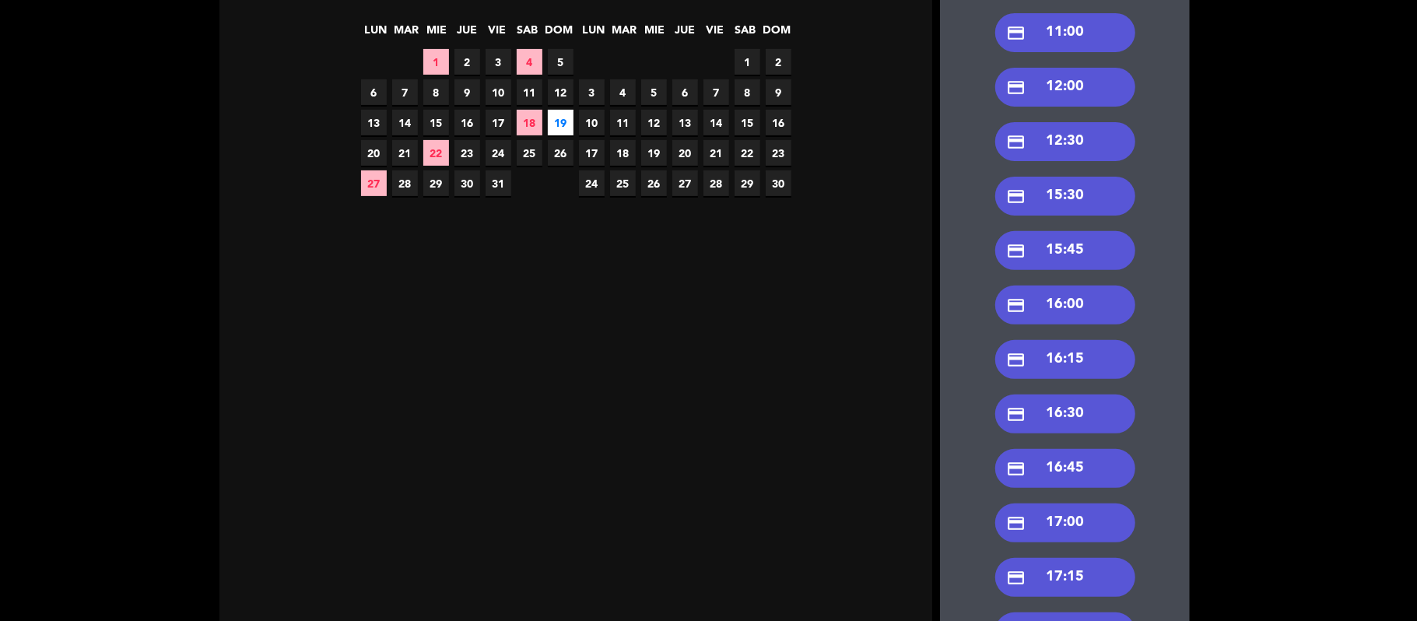
click at [1076, 134] on div "credit_card 12:30" at bounding box center [1065, 141] width 140 height 39
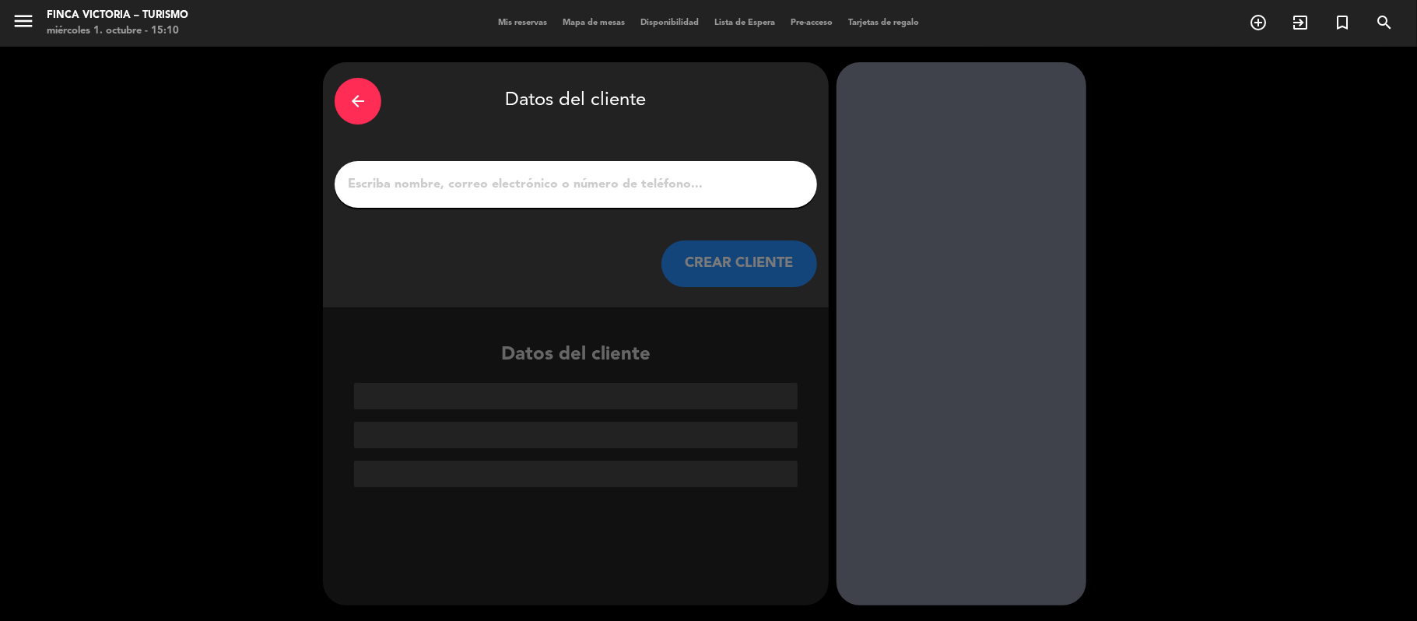
click at [586, 173] on div at bounding box center [576, 184] width 483 height 47
click at [537, 190] on input "1" at bounding box center [575, 185] width 459 height 22
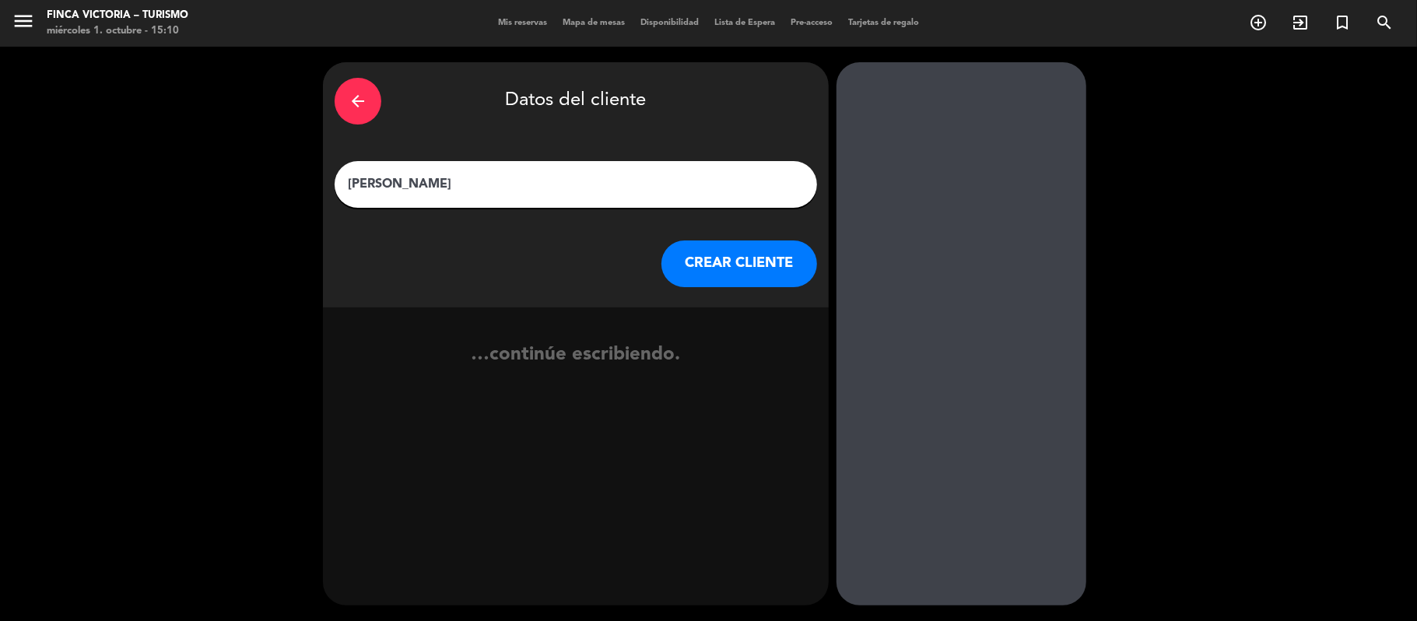
type input "[PERSON_NAME]"
click at [356, 89] on div "arrow_back" at bounding box center [358, 101] width 47 height 47
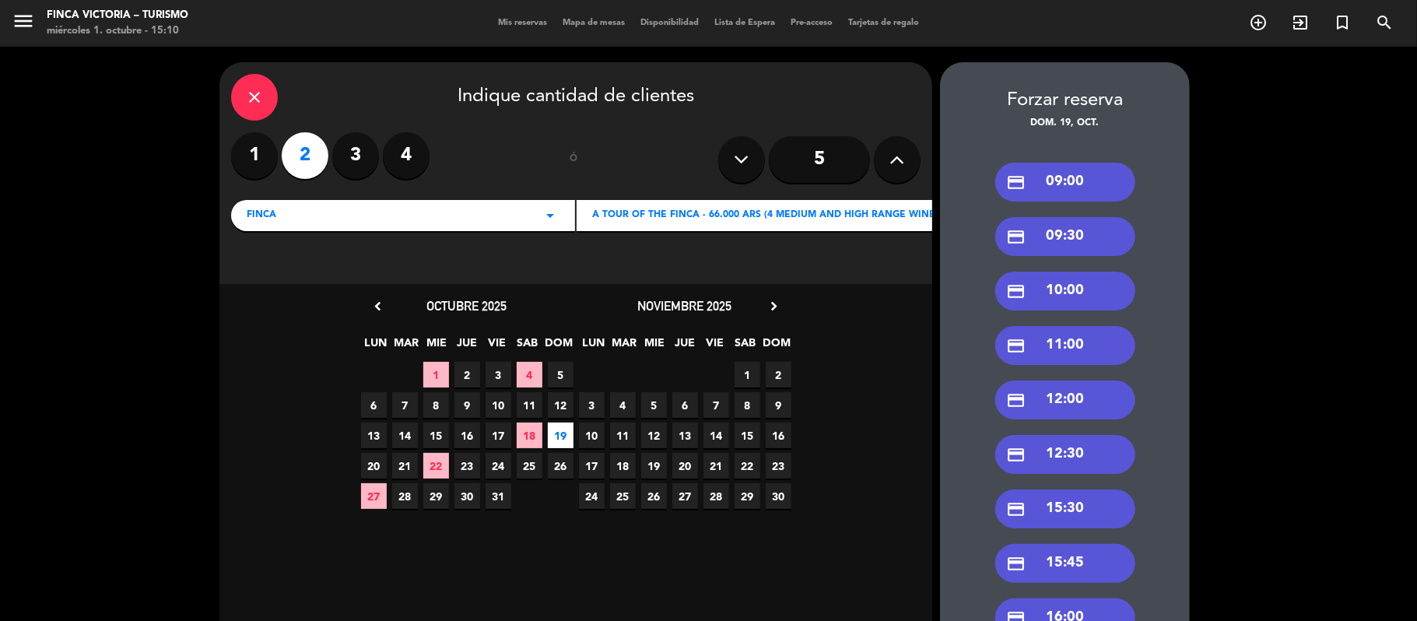
click at [264, 95] on icon "close" at bounding box center [254, 97] width 19 height 19
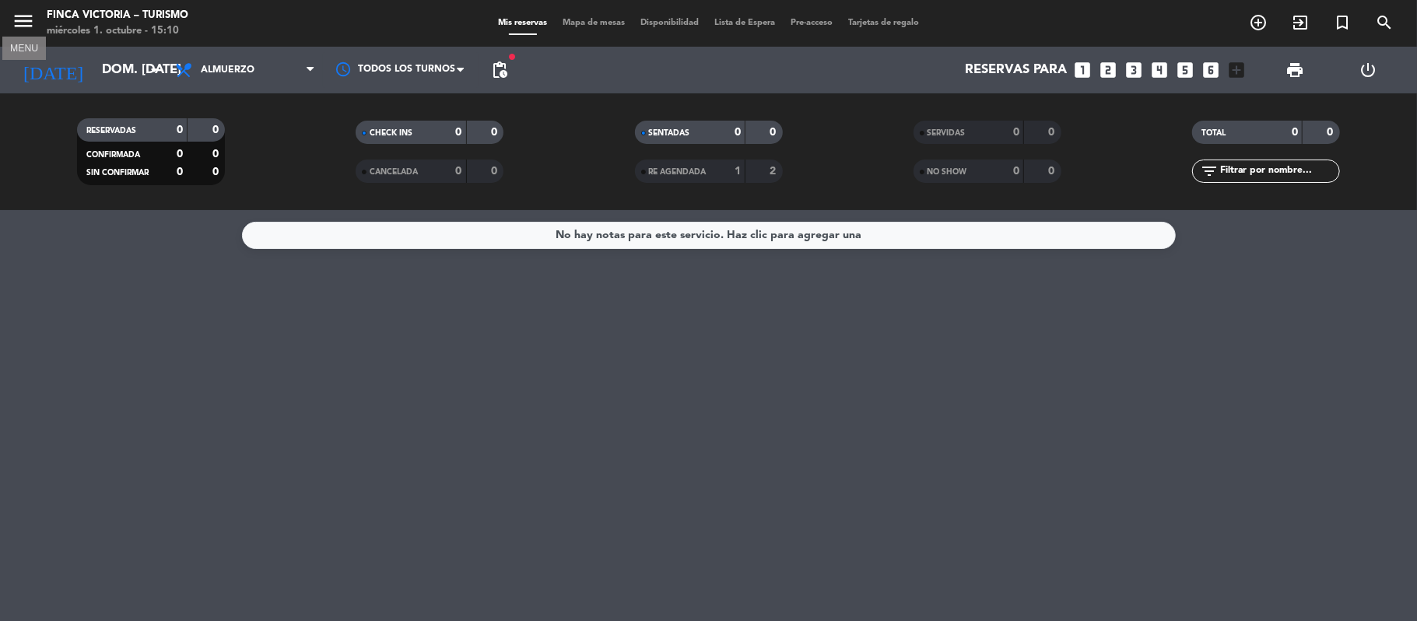
click at [28, 20] on icon "menu" at bounding box center [23, 20] width 23 height 23
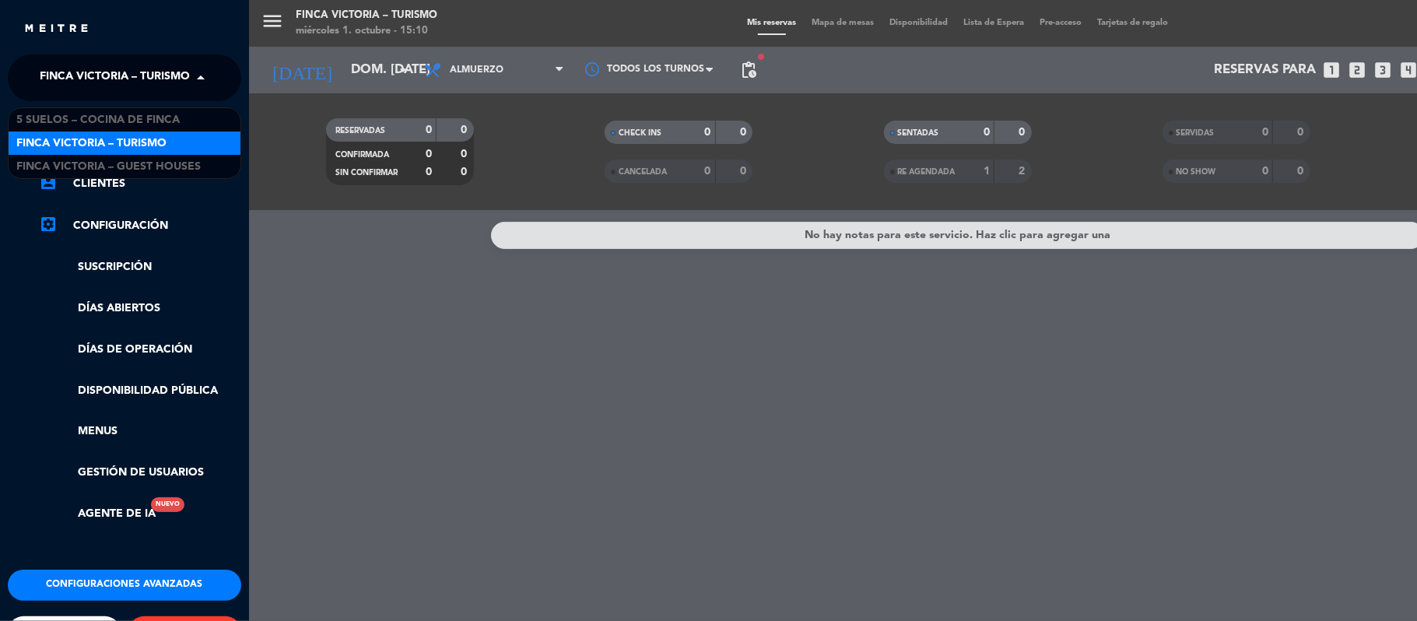
click at [187, 79] on span "FINCA VICTORIA – TURISMO" at bounding box center [115, 77] width 150 height 33
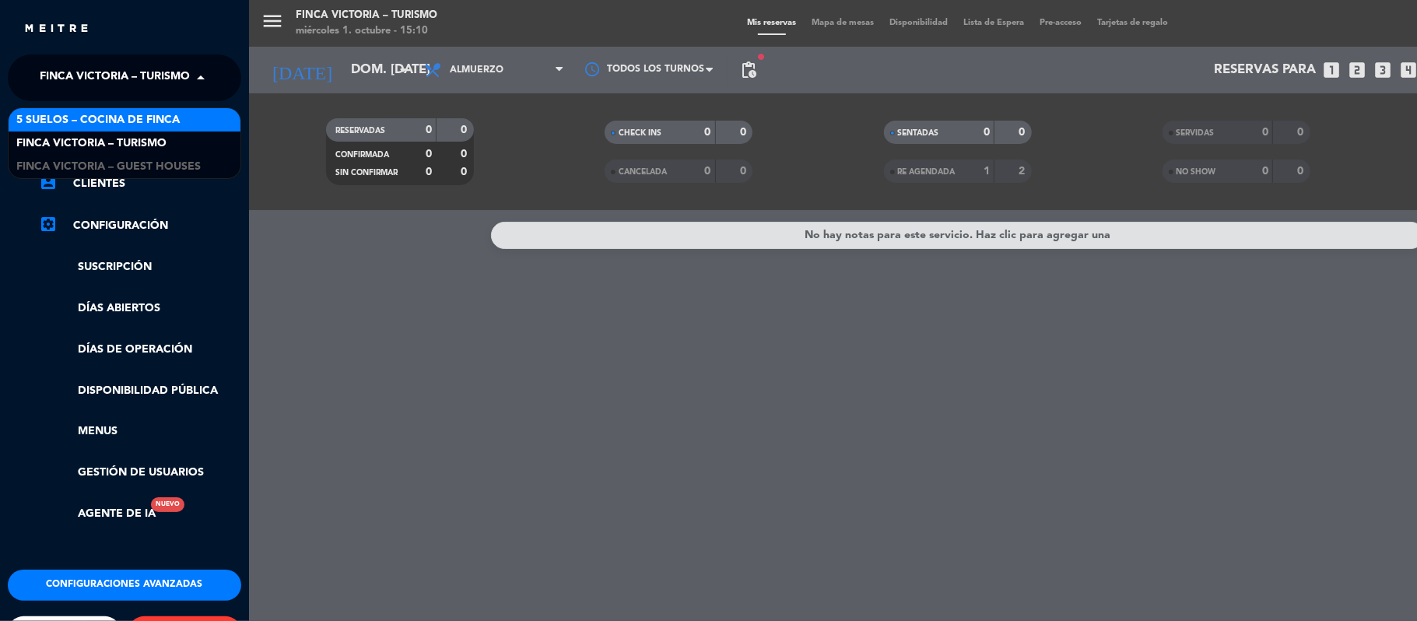
click at [160, 122] on span "5 SUELOS – COCINA DE FINCA" at bounding box center [97, 120] width 163 height 18
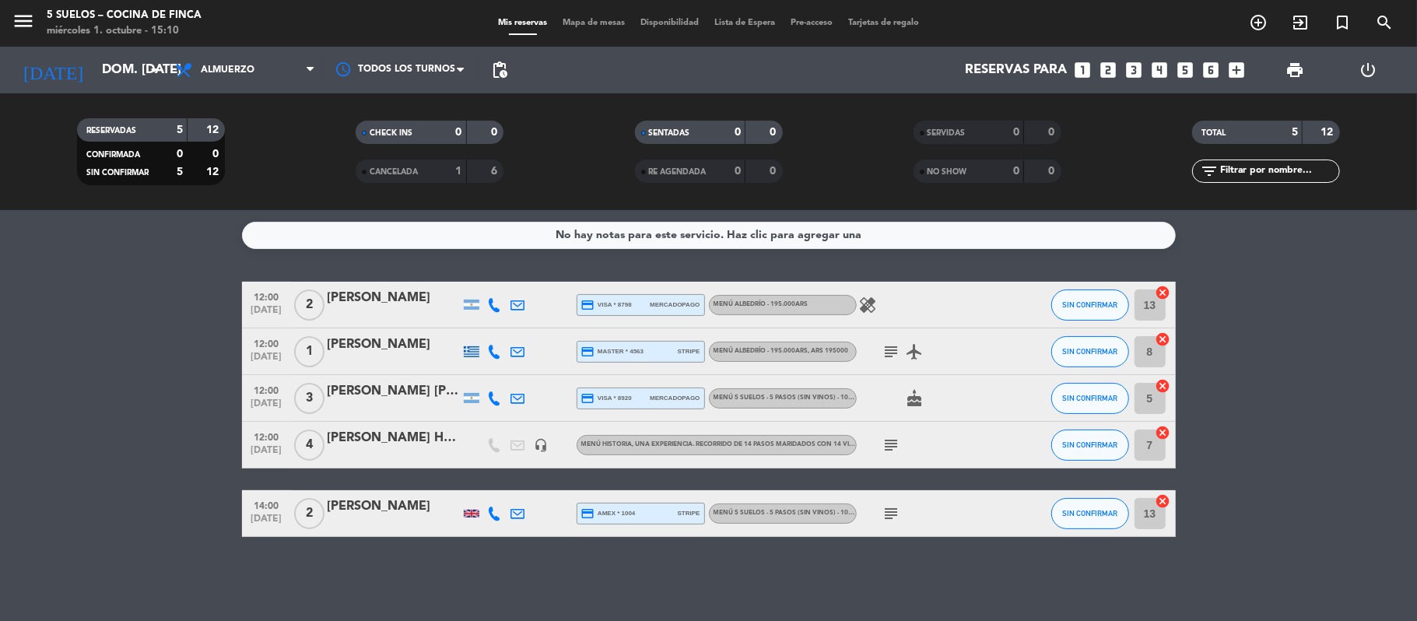
click at [336, 506] on div "[PERSON_NAME]" at bounding box center [394, 507] width 132 height 20
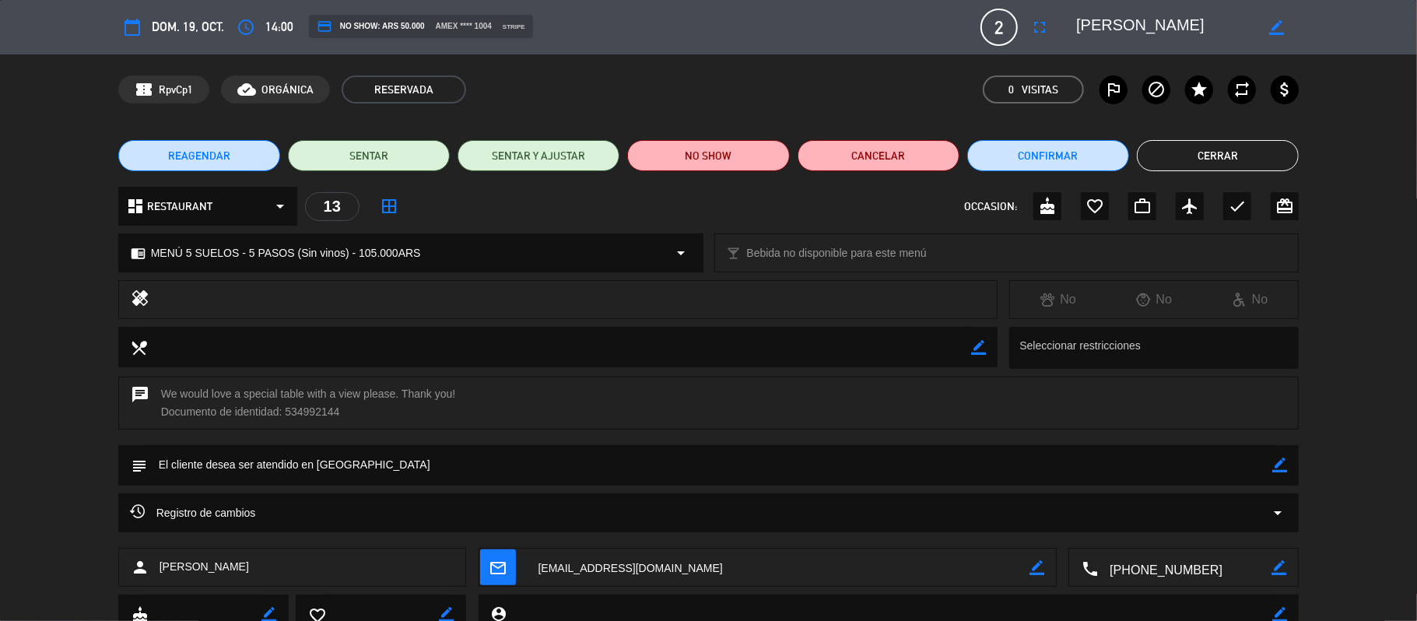
type input "[EMAIL_ADDRESS][DOMAIN_NAME]"
drag, startPoint x: 1217, startPoint y: 144, endPoint x: 1194, endPoint y: 143, distance: 23.4
click at [1216, 144] on button "Cerrar" at bounding box center [1218, 155] width 162 height 31
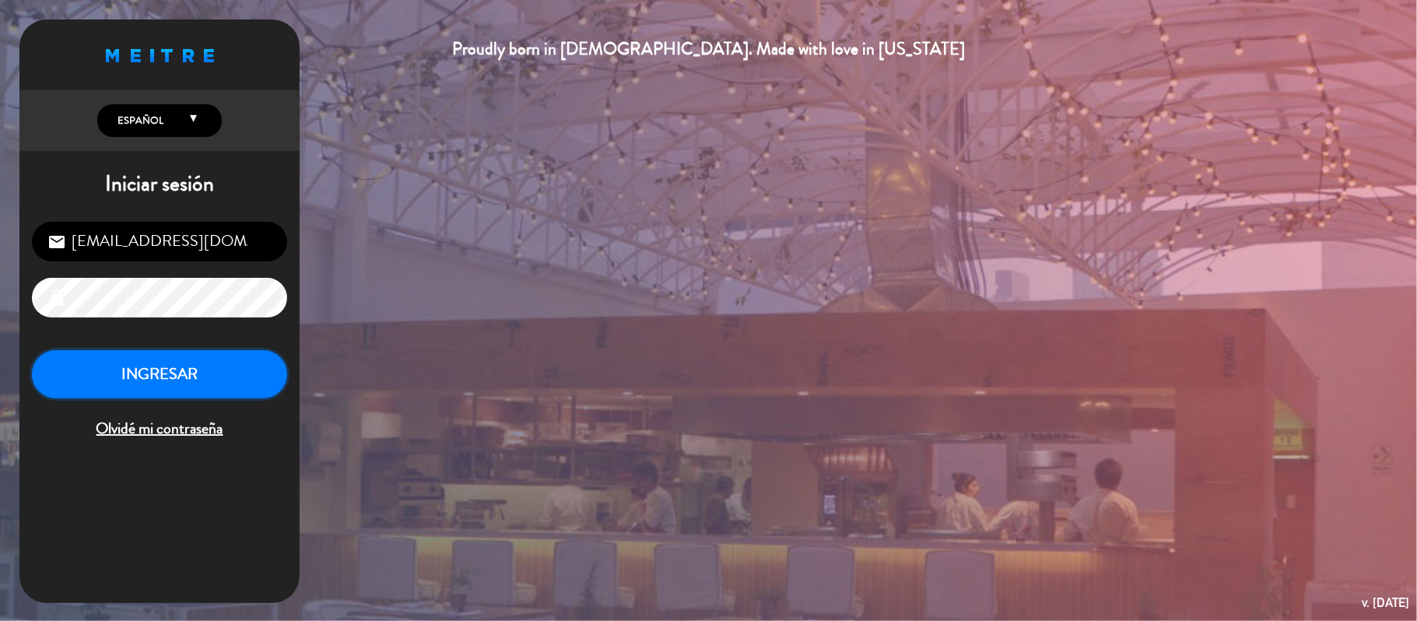
click at [204, 369] on button "INGRESAR" at bounding box center [159, 374] width 255 height 49
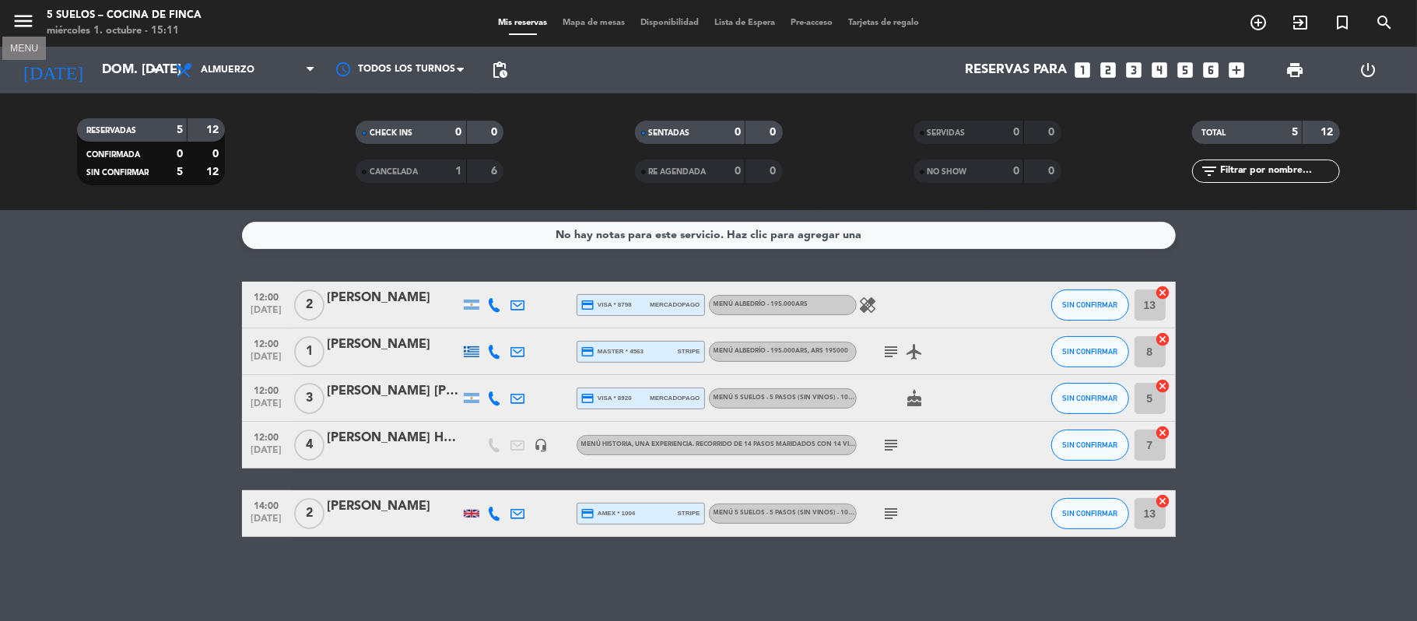
click at [26, 16] on icon "menu" at bounding box center [23, 20] width 23 height 23
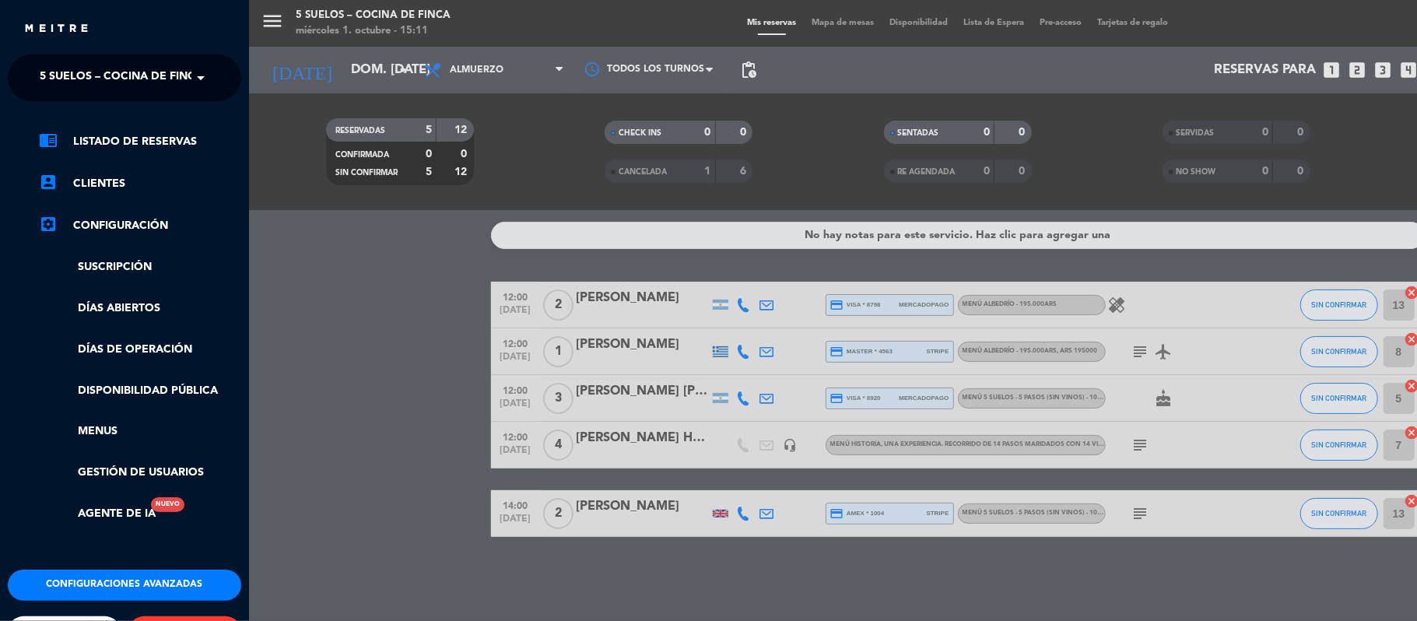
click at [191, 79] on span at bounding box center [204, 77] width 26 height 33
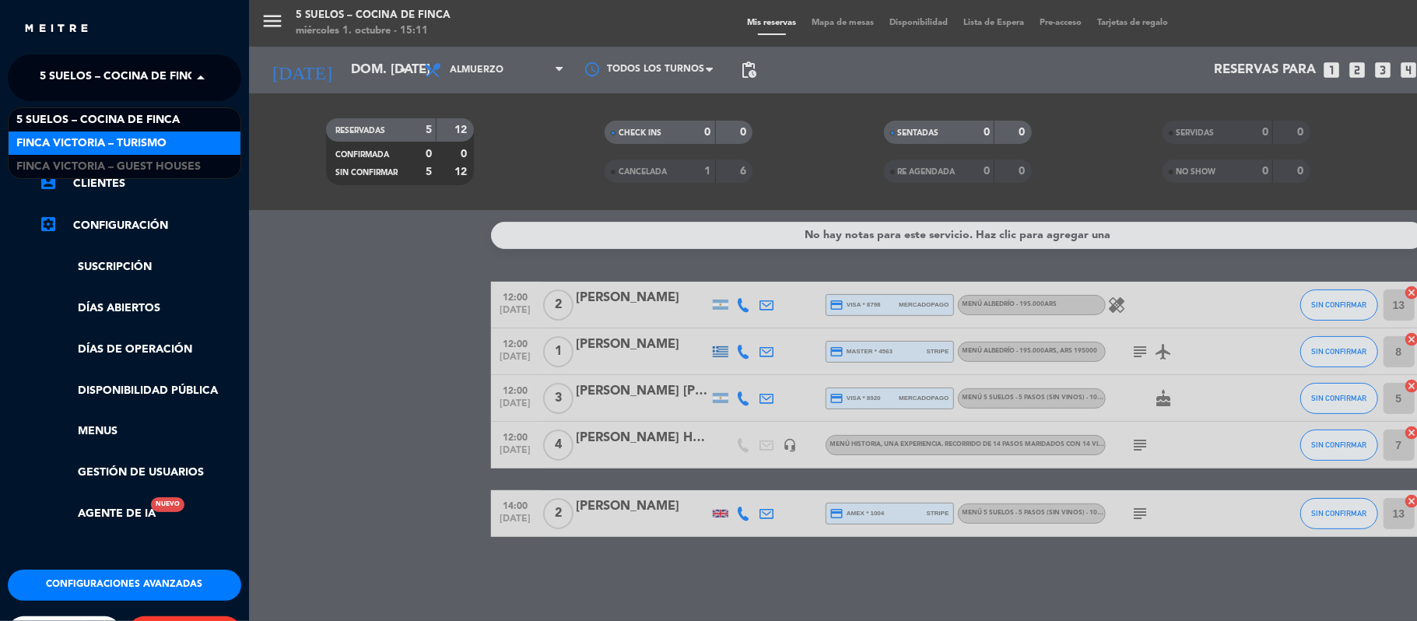
click at [173, 140] on div "FINCA VICTORIA – TURISMO" at bounding box center [125, 143] width 232 height 23
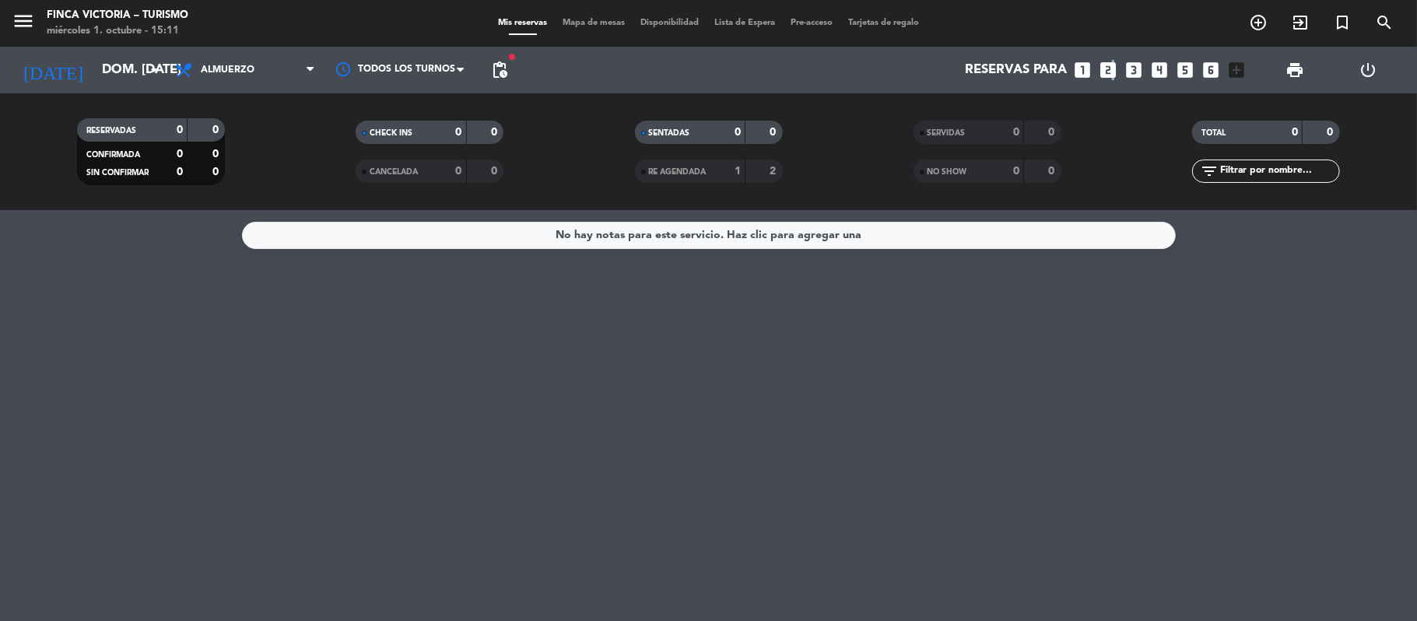
click at [1111, 66] on icon "looks_two" at bounding box center [1109, 70] width 20 height 20
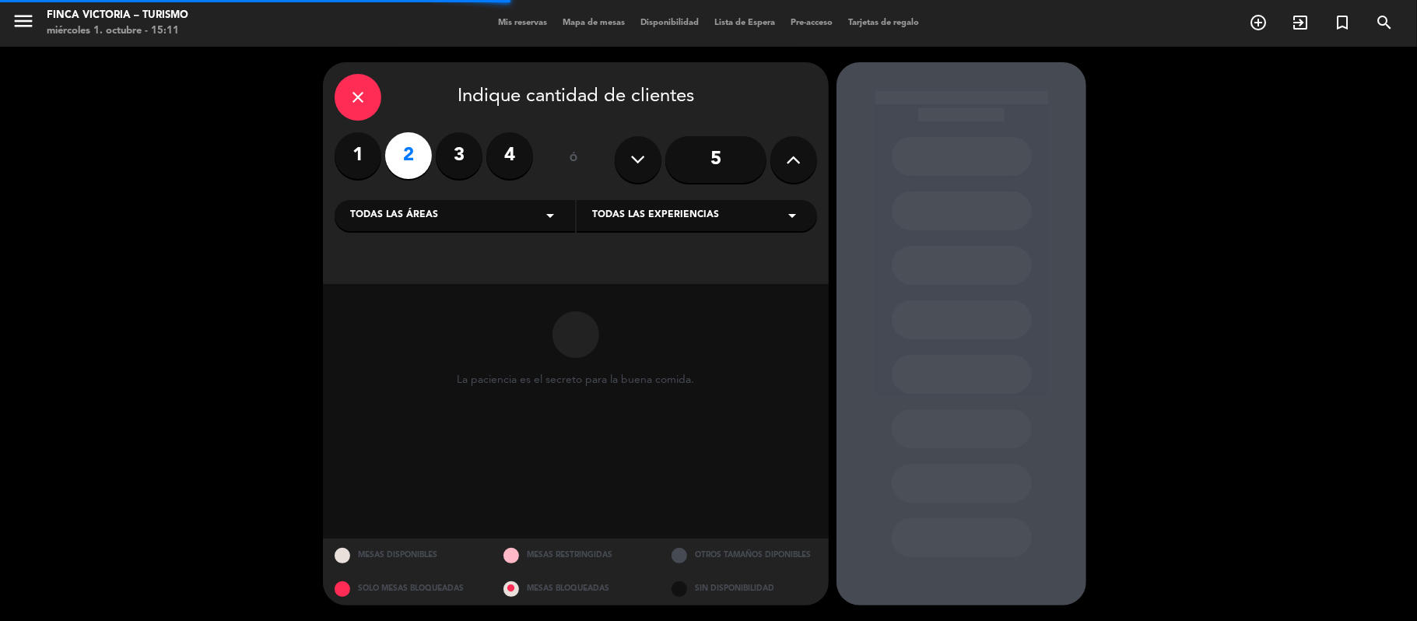
click at [465, 212] on div "Todas las áreas arrow_drop_down" at bounding box center [455, 215] width 241 height 31
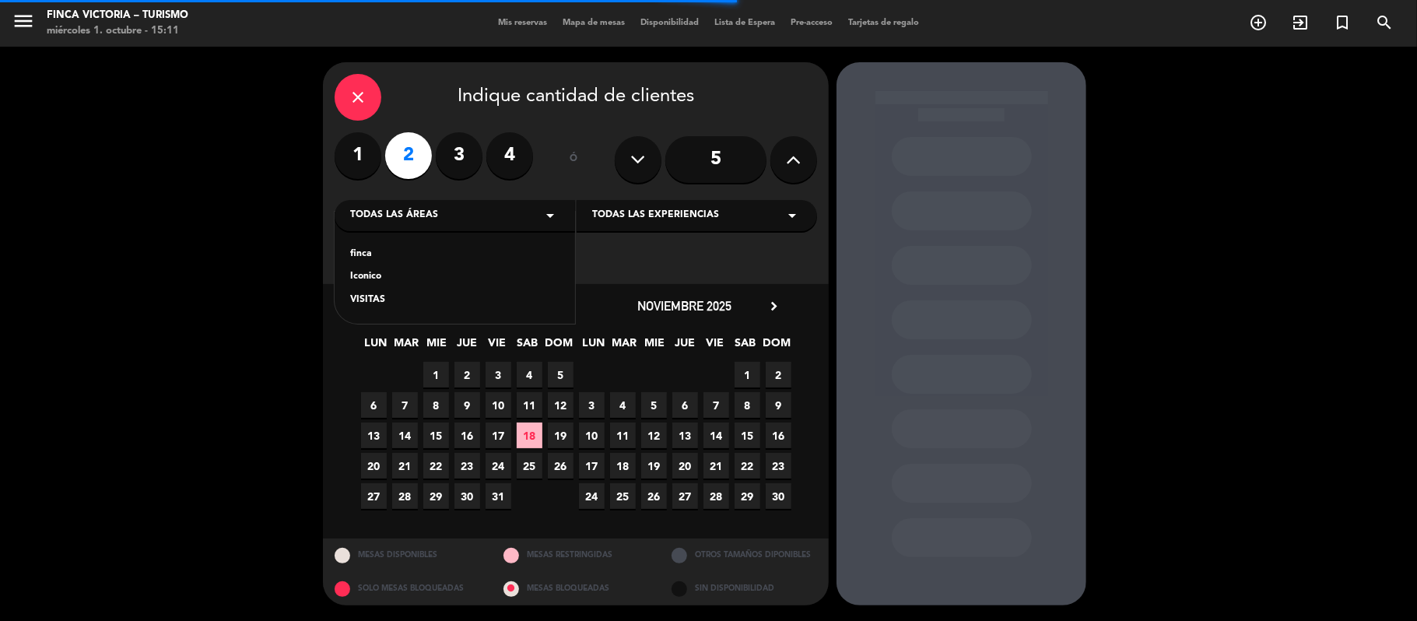
drag, startPoint x: 369, startPoint y: 253, endPoint x: 782, endPoint y: 250, distance: 413.3
click at [370, 253] on div "finca" at bounding box center [454, 255] width 209 height 16
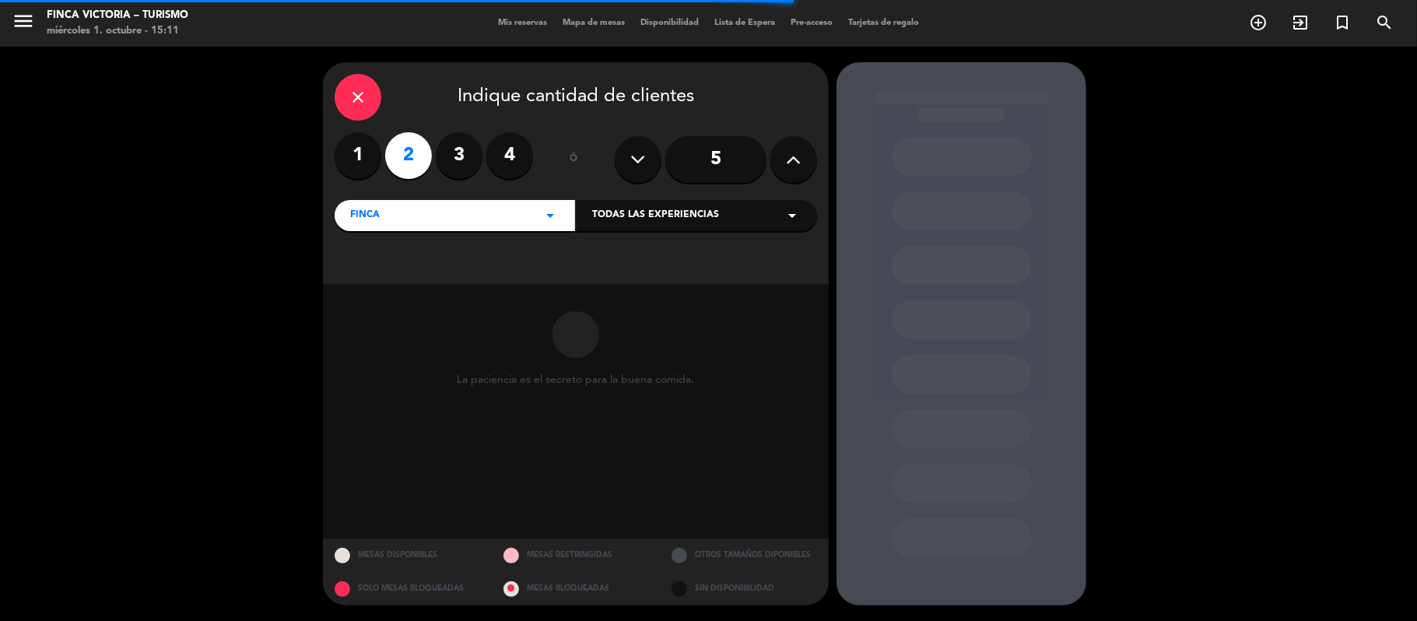
click at [720, 216] on div "Todas las experiencias arrow_drop_down" at bounding box center [697, 215] width 241 height 31
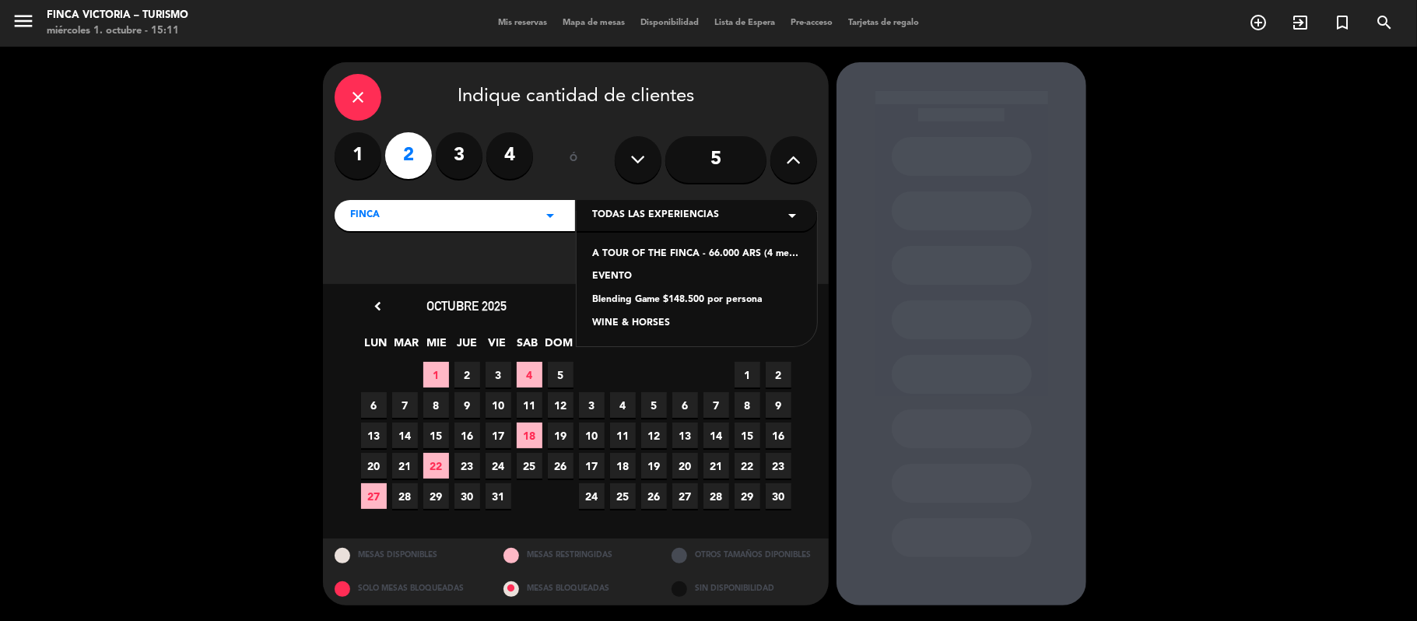
click at [641, 253] on div "A TOUR OF THE FINCA - 66.000 ARS (4 medium and high range wines, organic and na…" at bounding box center [696, 255] width 209 height 16
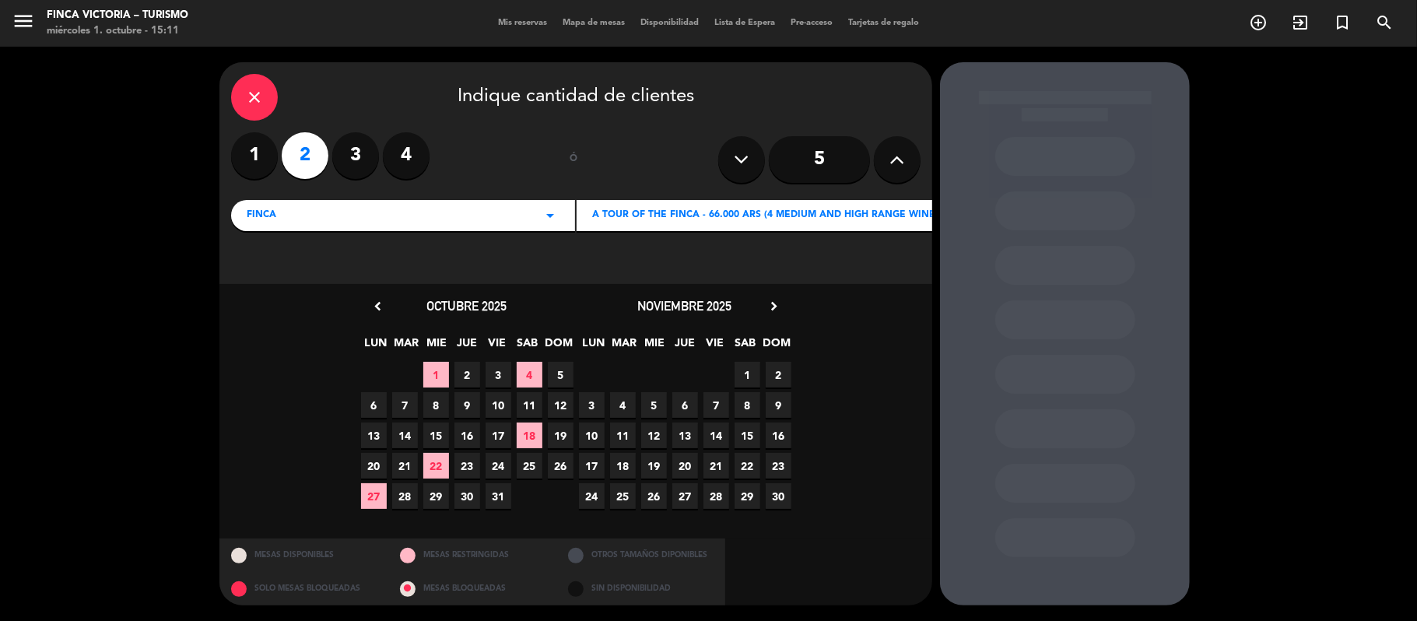
click at [564, 436] on span "19" at bounding box center [561, 436] width 26 height 26
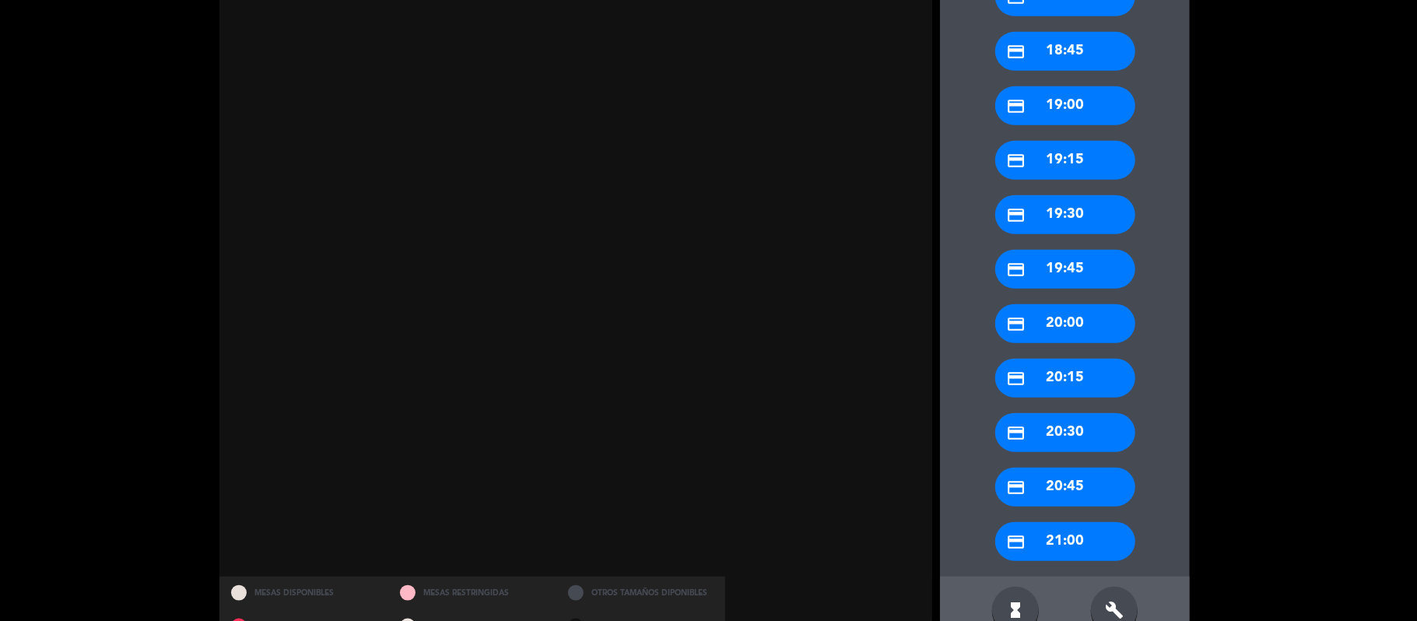
scroll to position [1040, 0]
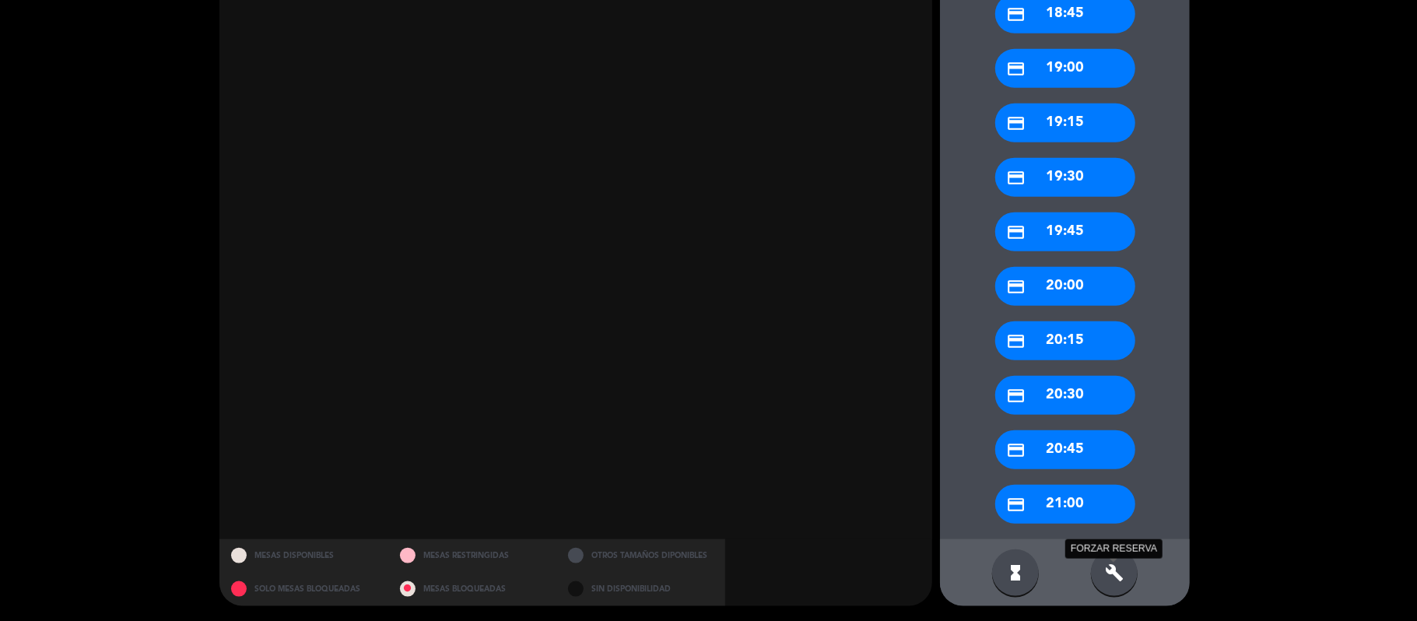
click at [1109, 574] on icon "build" at bounding box center [1114, 573] width 19 height 19
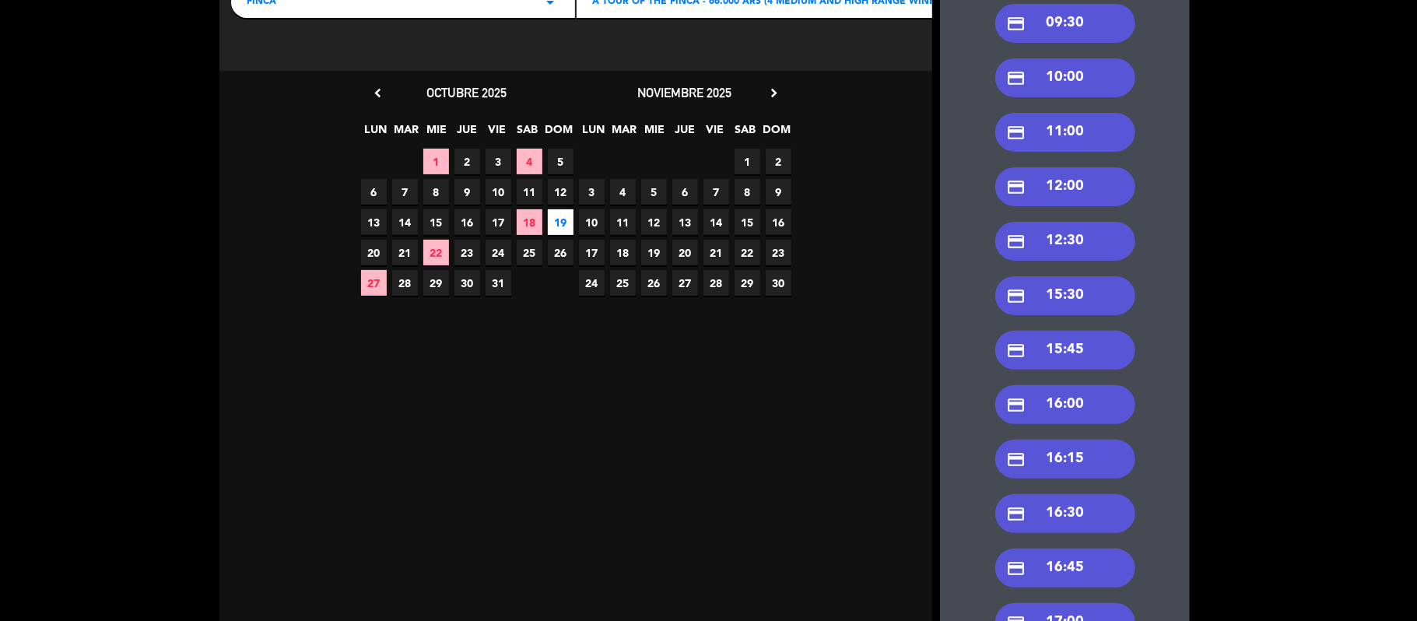
scroll to position [209, 0]
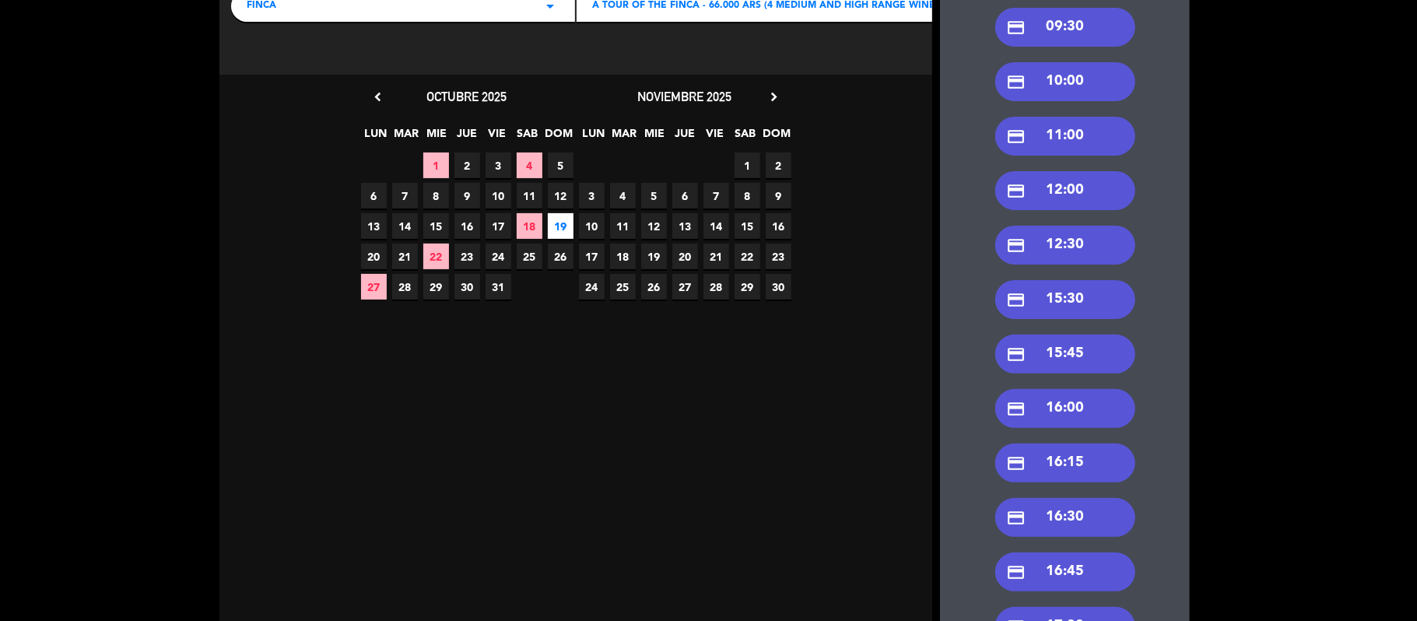
click at [1079, 249] on div "credit_card 12:30" at bounding box center [1065, 245] width 140 height 39
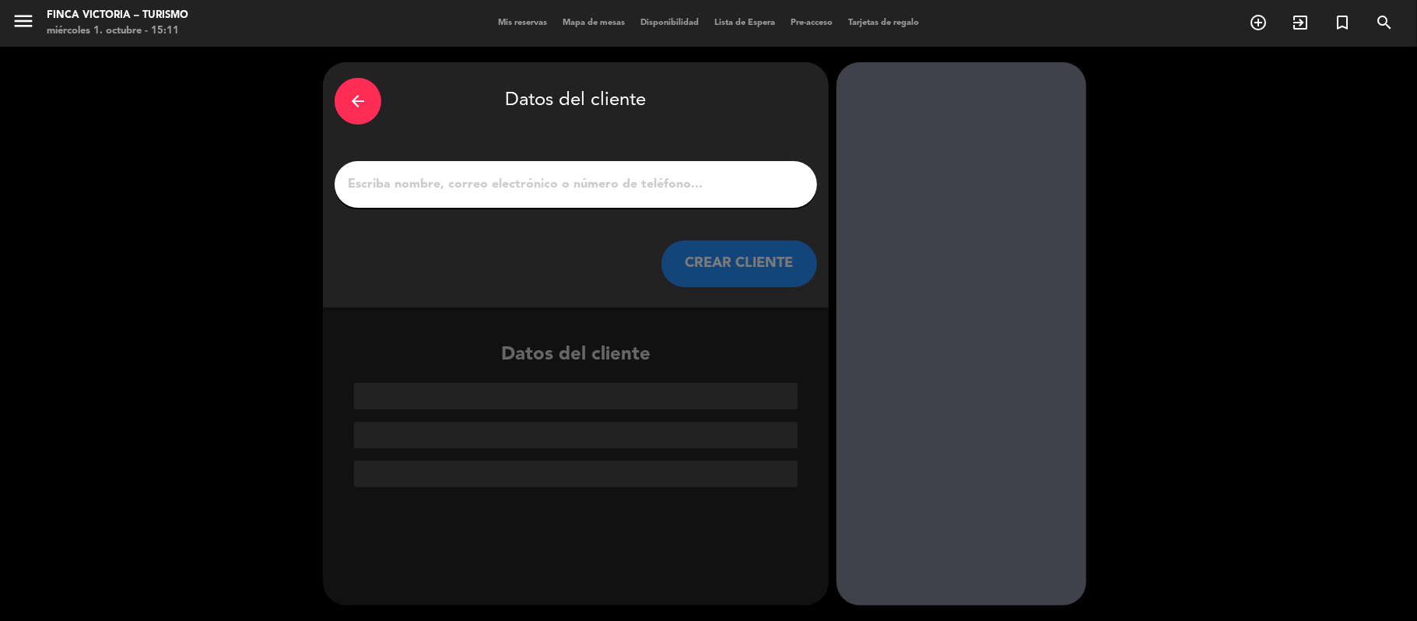
scroll to position [0, 0]
click at [602, 181] on input "1" at bounding box center [575, 185] width 459 height 22
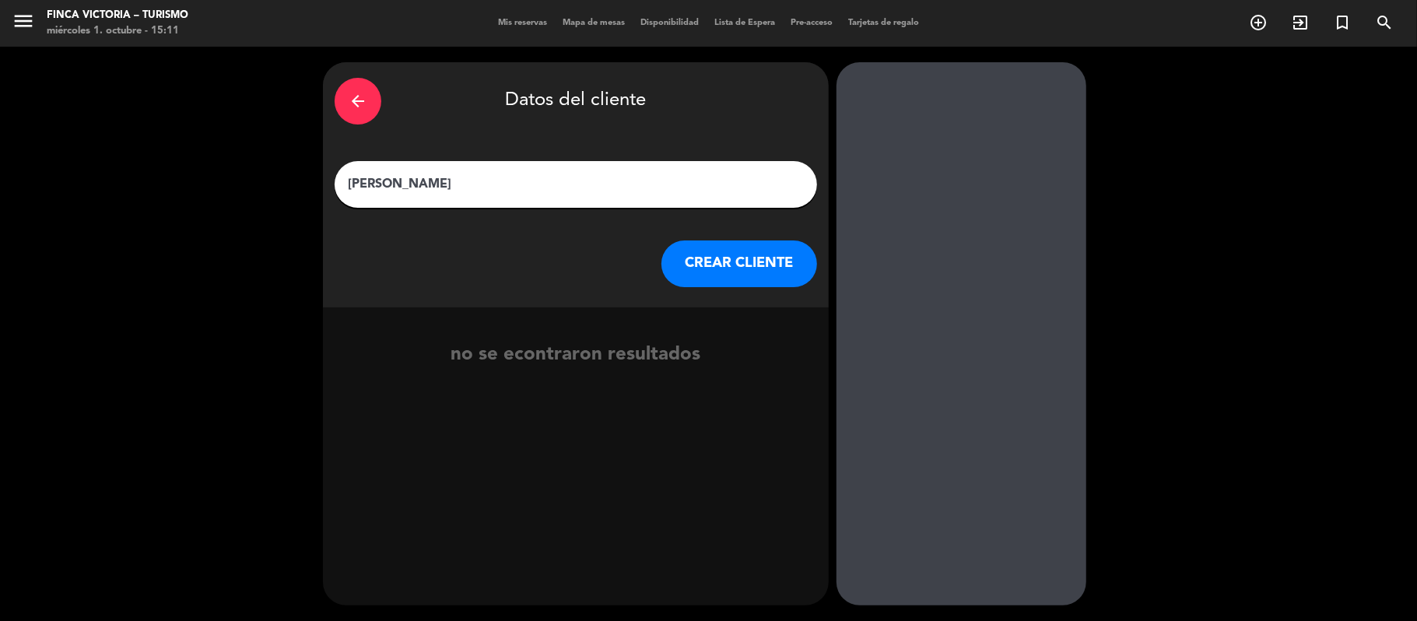
type input "[PERSON_NAME]"
click at [772, 255] on button "CREAR CLIENTE" at bounding box center [740, 264] width 156 height 47
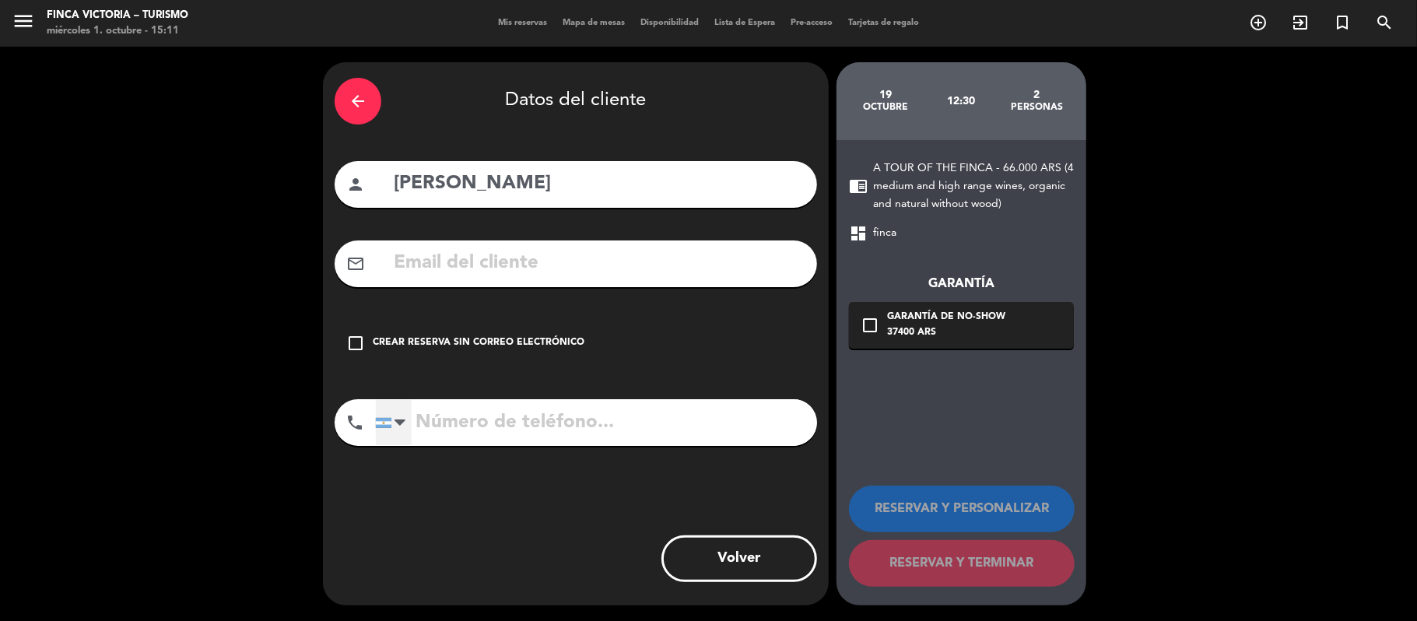
drag, startPoint x: 381, startPoint y: 421, endPoint x: 396, endPoint y: 419, distance: 15.0
click at [383, 421] on div at bounding box center [384, 423] width 16 height 10
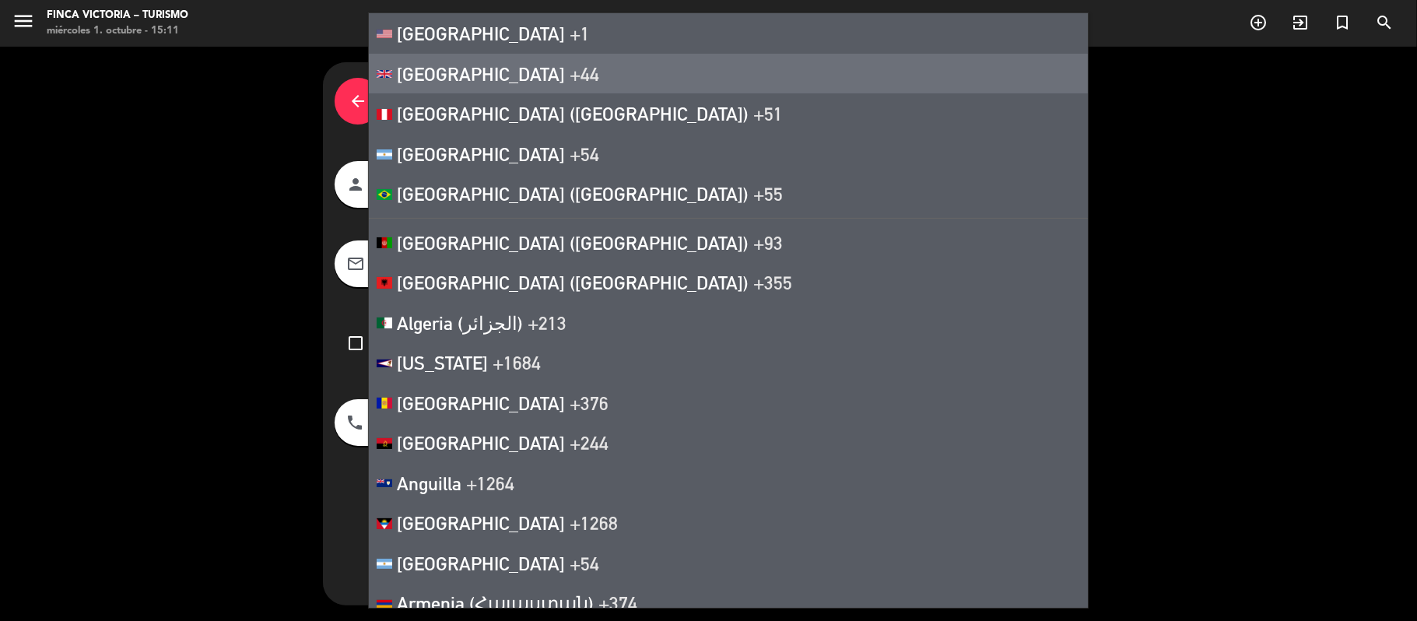
click at [502, 79] on span "[GEOGRAPHIC_DATA]" at bounding box center [481, 74] width 168 height 22
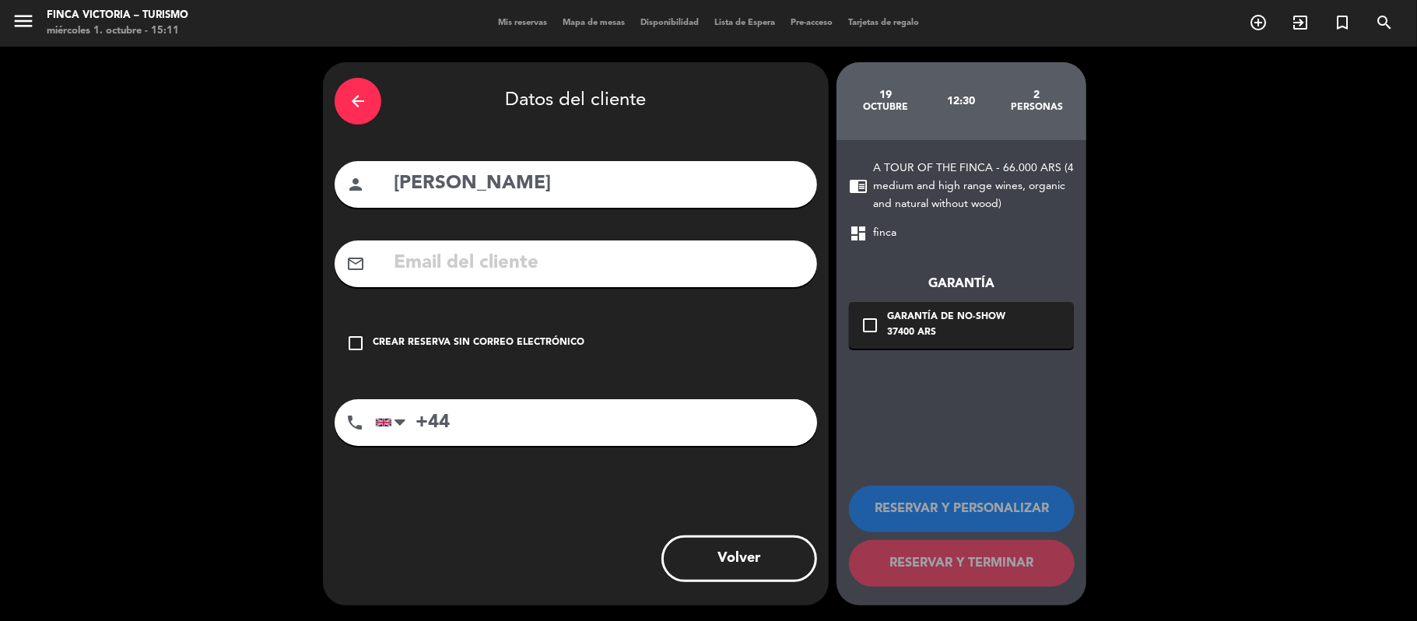
paste input "[PHONE_NUMBER]"
type input "+44 [PHONE_NUMBER]"
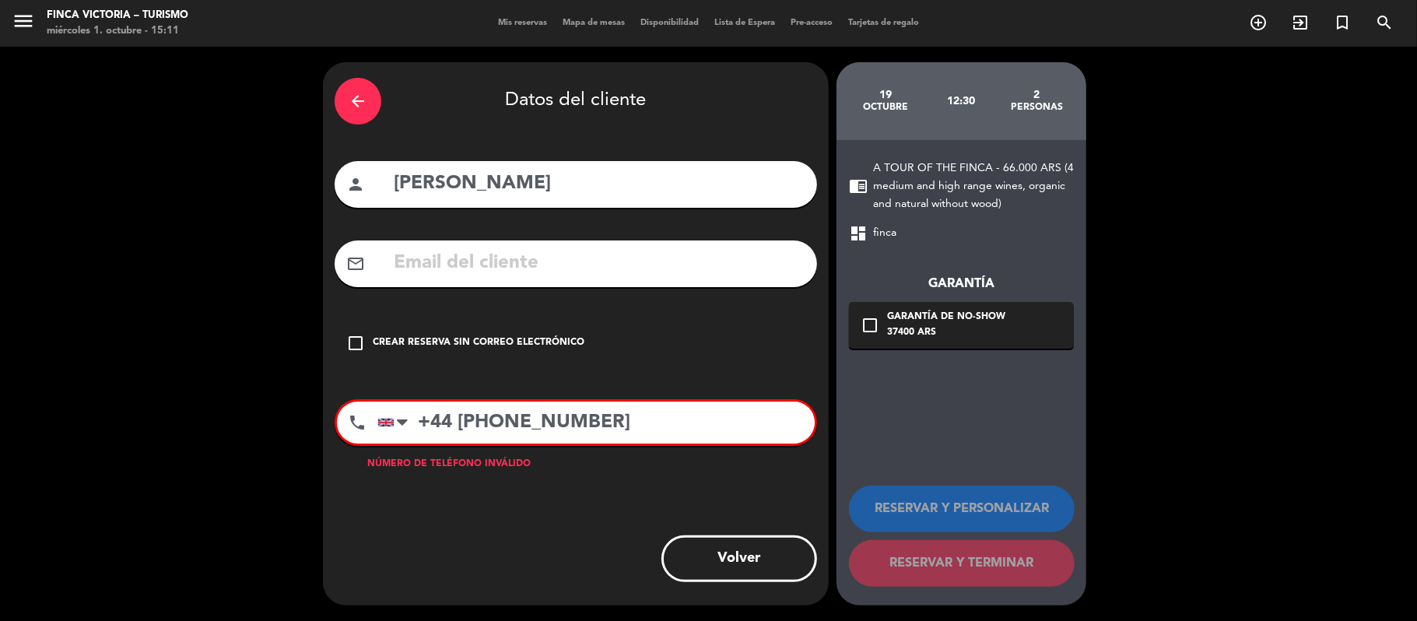
drag, startPoint x: 473, startPoint y: 418, endPoint x: 212, endPoint y: 381, distance: 263.4
click at [212, 381] on div "arrow_back Datos del cliente person [PERSON_NAME] mail_outline check_box_outlin…" at bounding box center [708, 334] width 1417 height 574
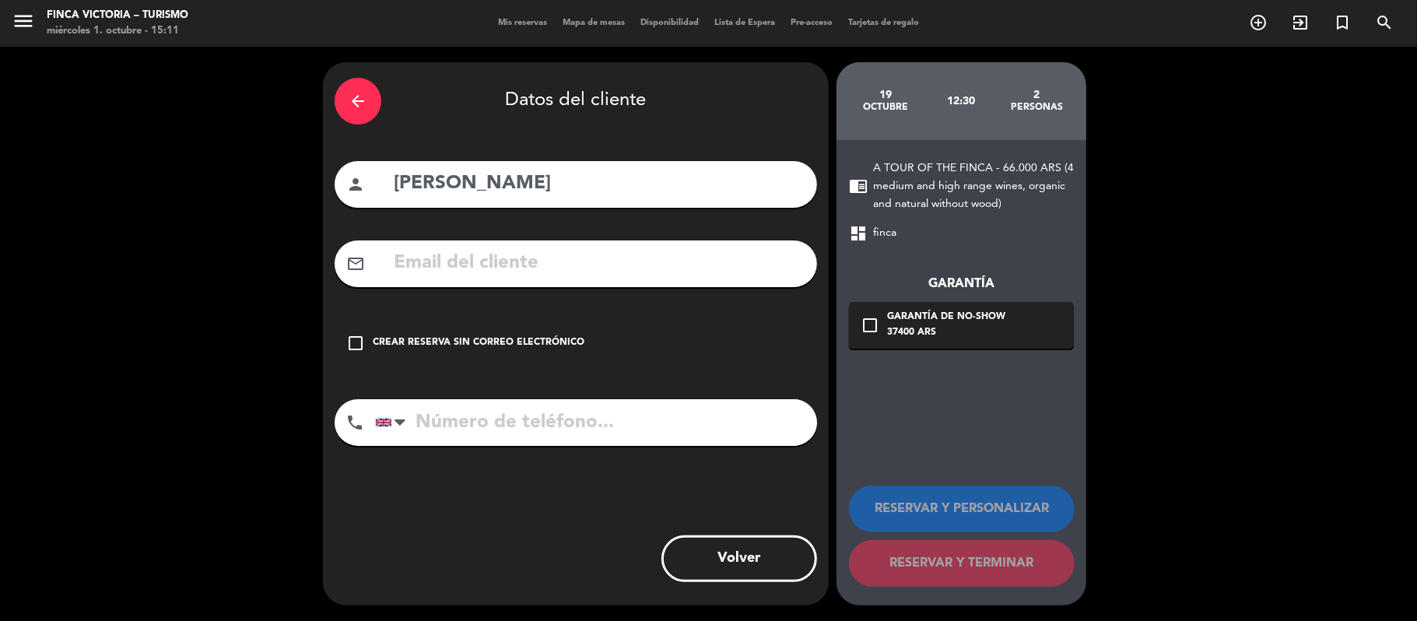
paste input "[PHONE_NUMBER]"
type input "[PHONE_NUMBER]"
click at [355, 337] on icon "check_box_outline_blank" at bounding box center [355, 343] width 19 height 19
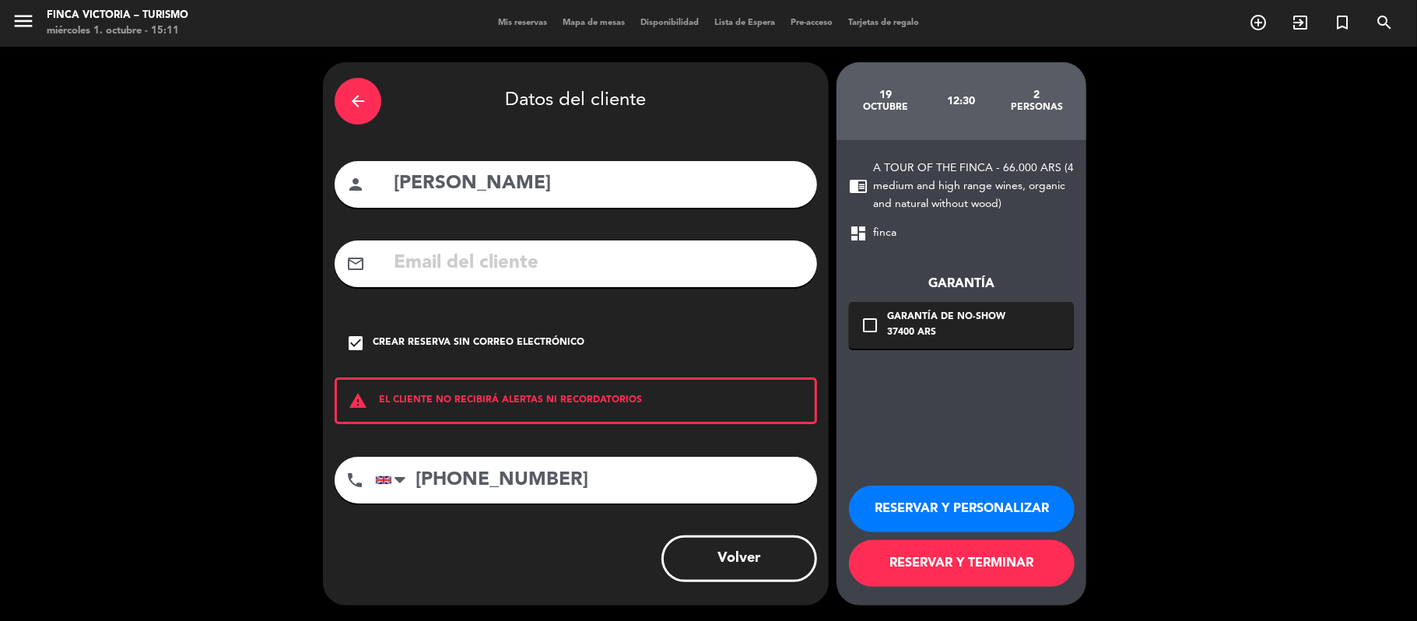
click at [992, 559] on button "RESERVAR Y TERMINAR" at bounding box center [962, 563] width 226 height 47
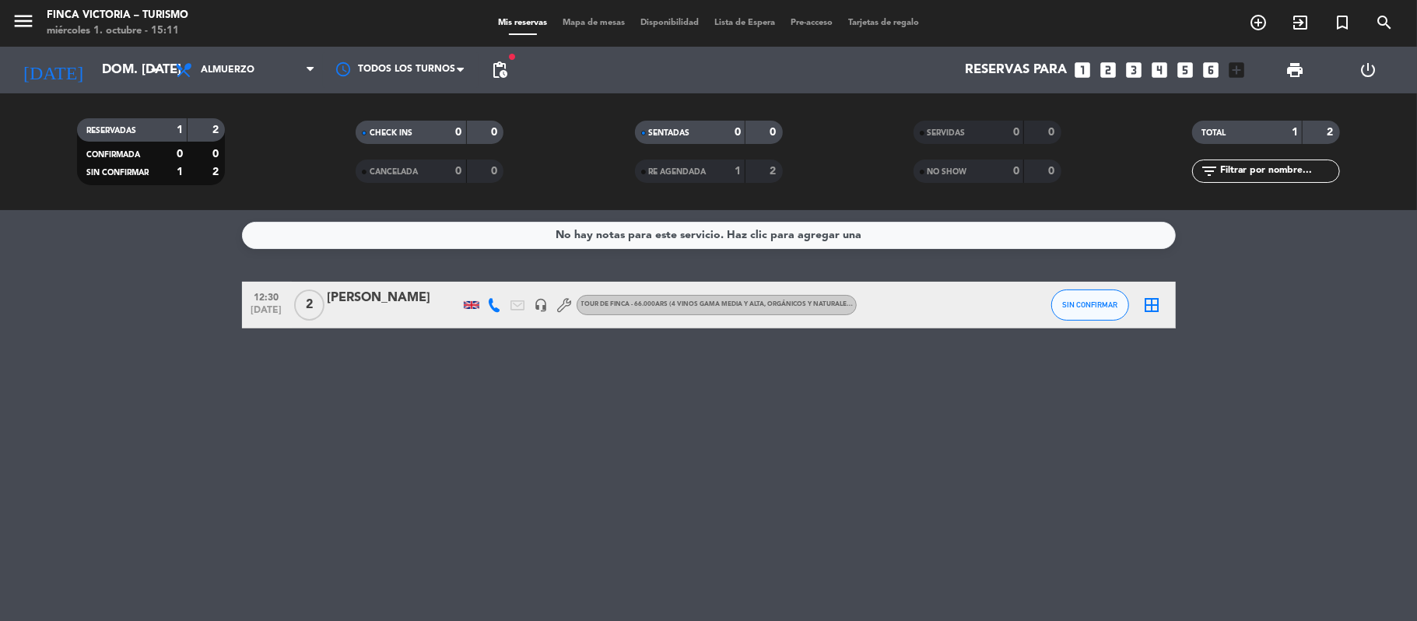
click at [367, 290] on div "[PERSON_NAME]" at bounding box center [394, 298] width 132 height 20
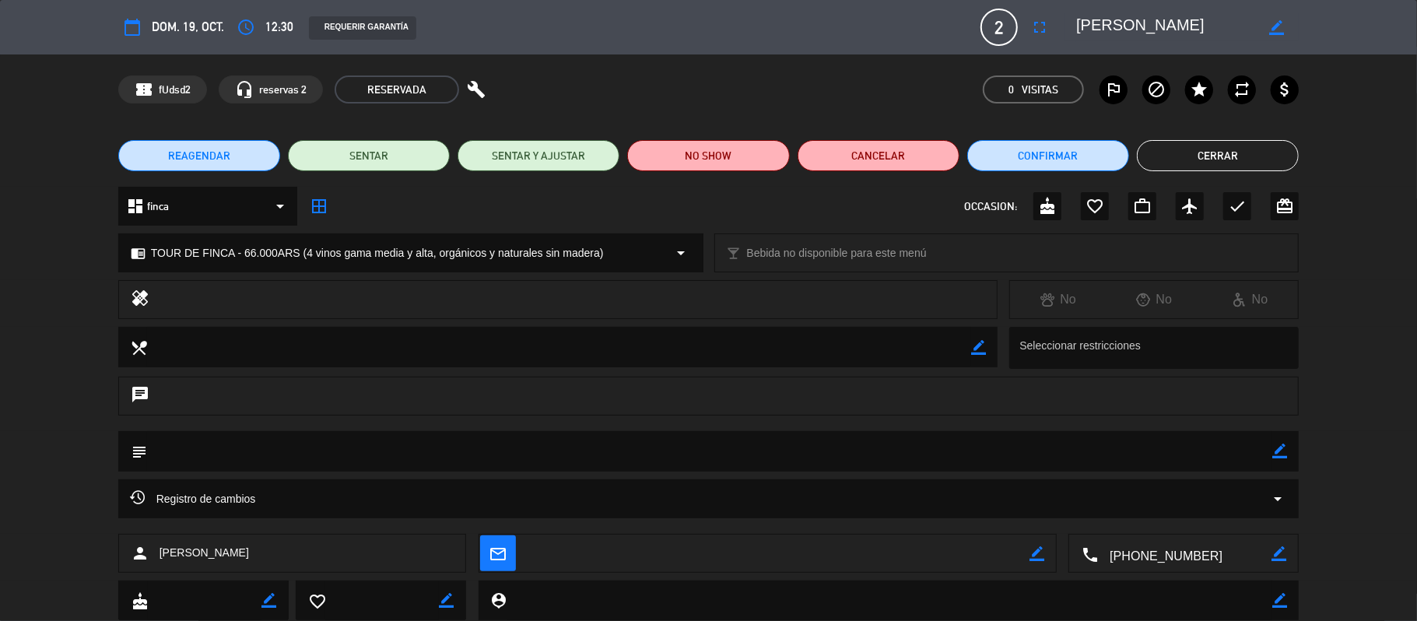
scroll to position [44, 0]
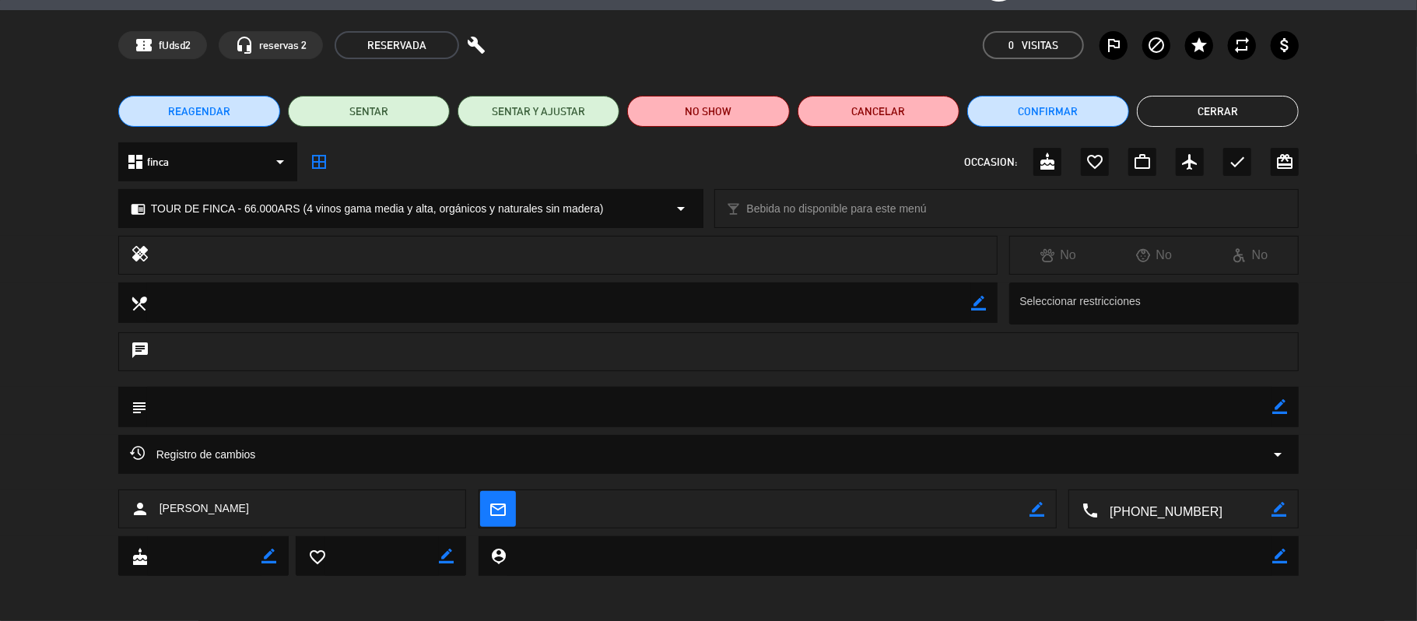
click at [1273, 403] on icon "border_color" at bounding box center [1280, 406] width 15 height 15
click at [785, 403] on textarea at bounding box center [710, 407] width 1126 height 40
type textarea "AGREGA TOUR FINCA PREVIO A SU ALMUERZO (14HS)"
drag, startPoint x: 1272, startPoint y: 408, endPoint x: 1280, endPoint y: 406, distance: 7.9
click at [1273, 406] on icon at bounding box center [1280, 406] width 15 height 15
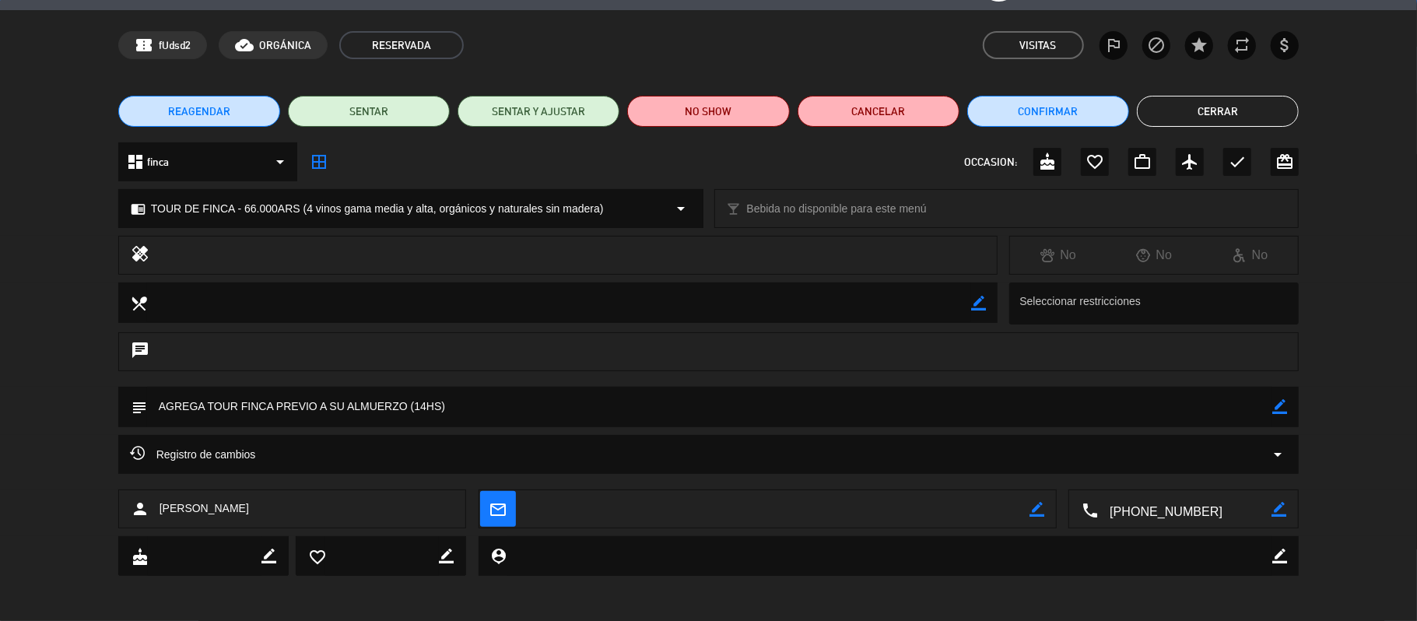
click at [1196, 103] on button "Cerrar" at bounding box center [1218, 111] width 162 height 31
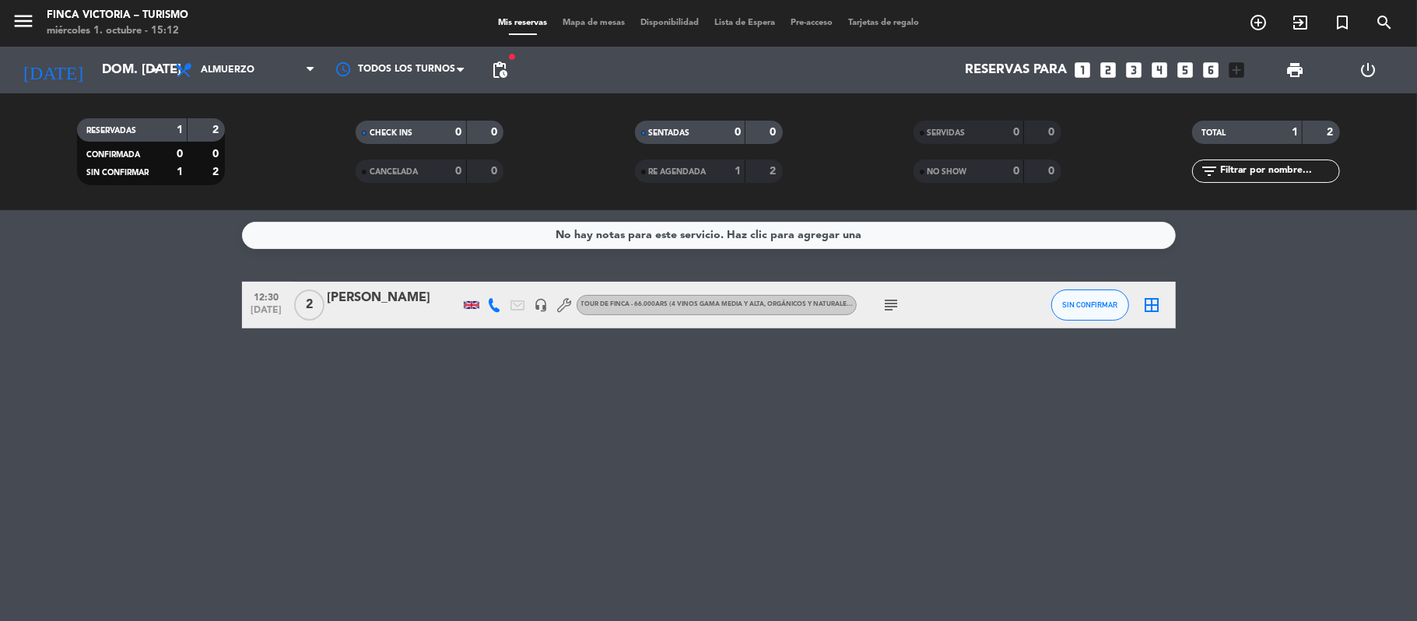
click at [883, 303] on icon "subject" at bounding box center [892, 305] width 19 height 19
